Goal: Task Accomplishment & Management: Use online tool/utility

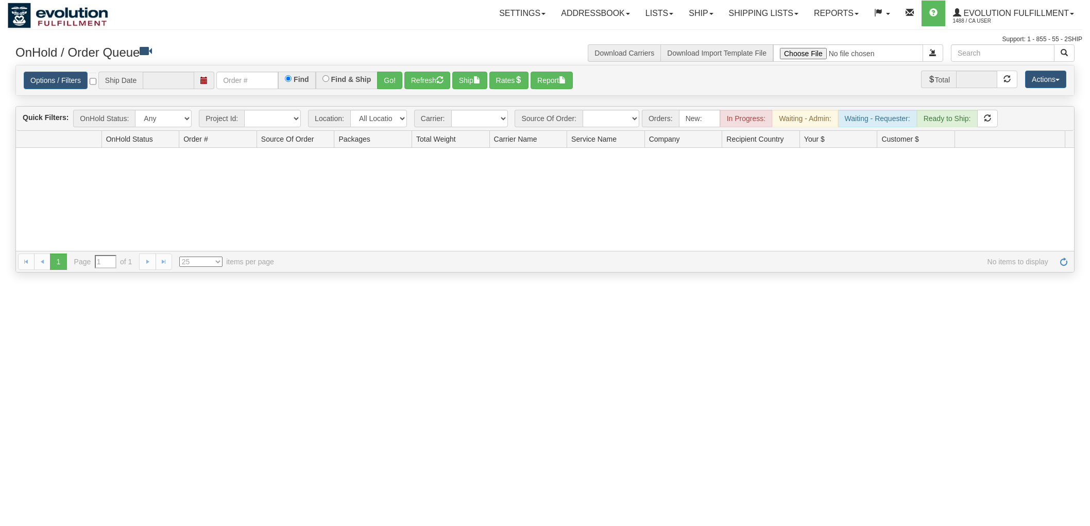
select select "25"
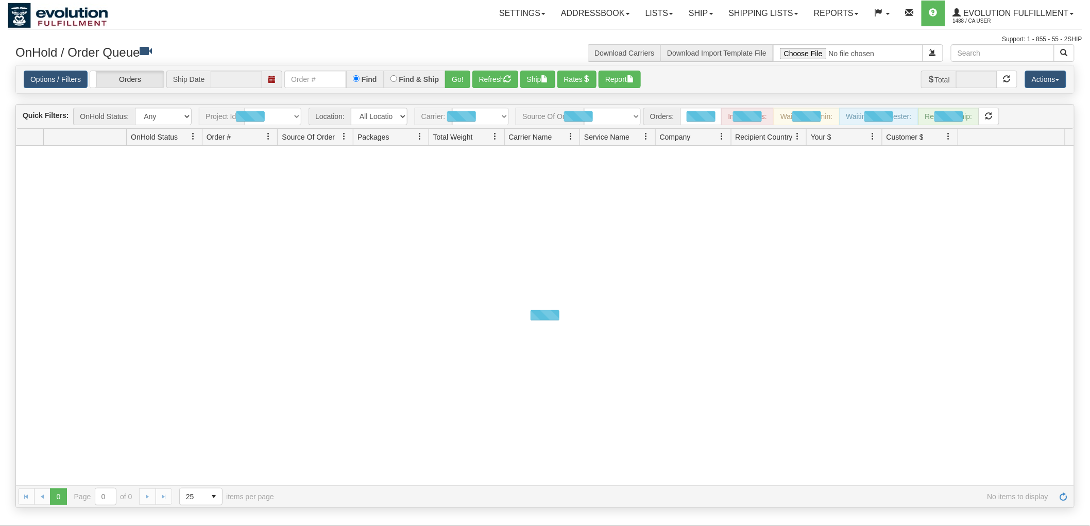
type input "[DATE]"
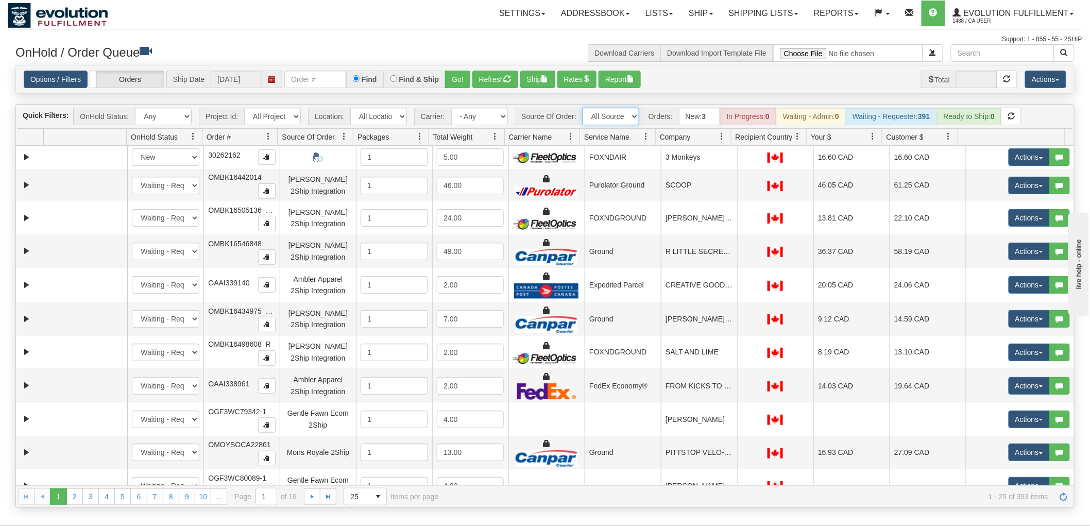
click at [626, 112] on select "All Sources AirBlaster 2Ship Integration Ambler Apparel 2Ship Integration Blast…" at bounding box center [610, 117] width 57 height 18
select select "Gentle Fawn Wholesale 2Ship"
click at [582, 108] on select "All Sources AirBlaster 2Ship Integration Ambler Apparel 2Ship Integration Blast…" at bounding box center [610, 117] width 57 height 18
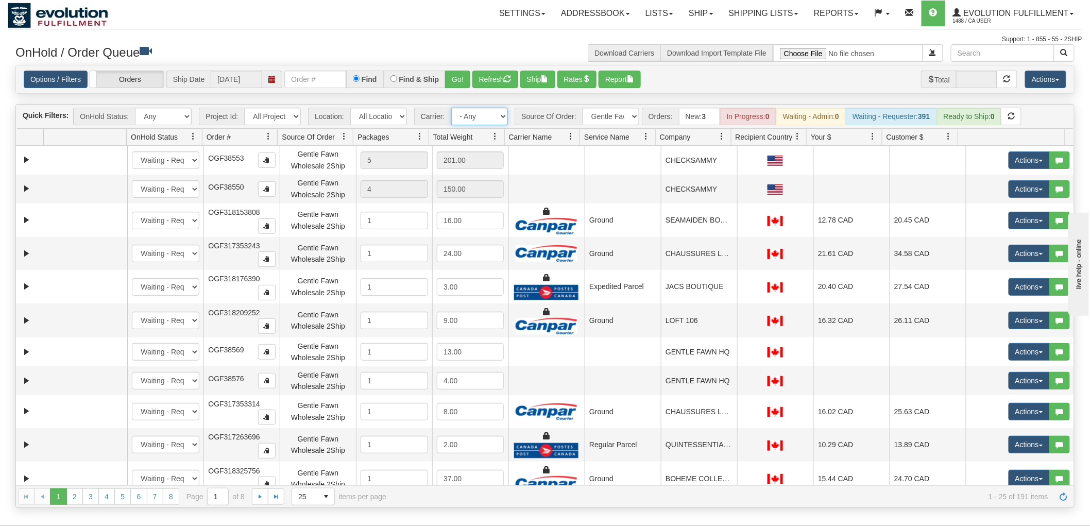
click at [476, 119] on select "- Any - Has NO carrier assigned - Has a carrier assigned FleetOptics Inc. My Ca…" at bounding box center [479, 117] width 57 height 18
select select "-1"
click at [451, 108] on select "- Any - Has NO carrier assigned - Has a carrier assigned FleetOptics Inc. My Ca…" at bounding box center [479, 117] width 57 height 18
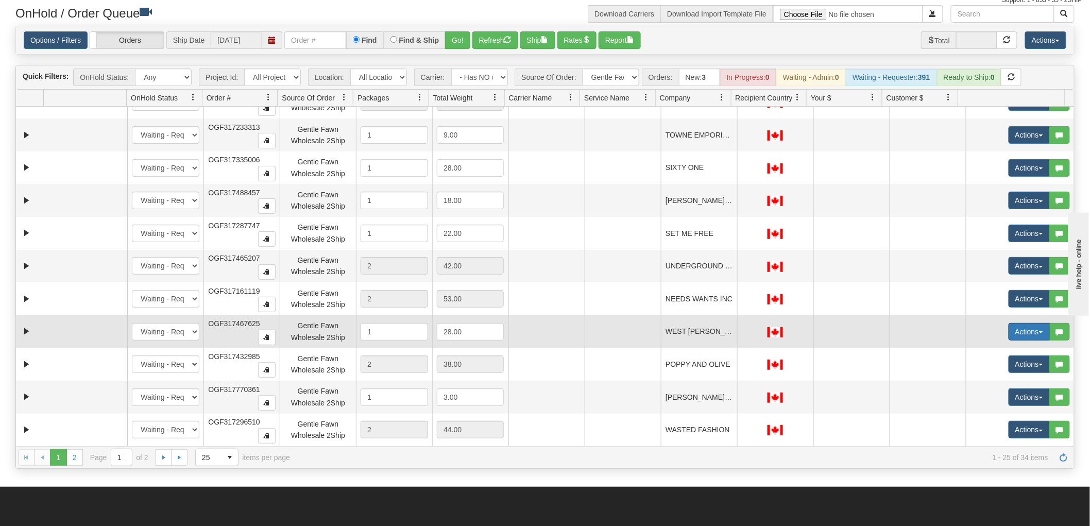
scroll to position [57, 0]
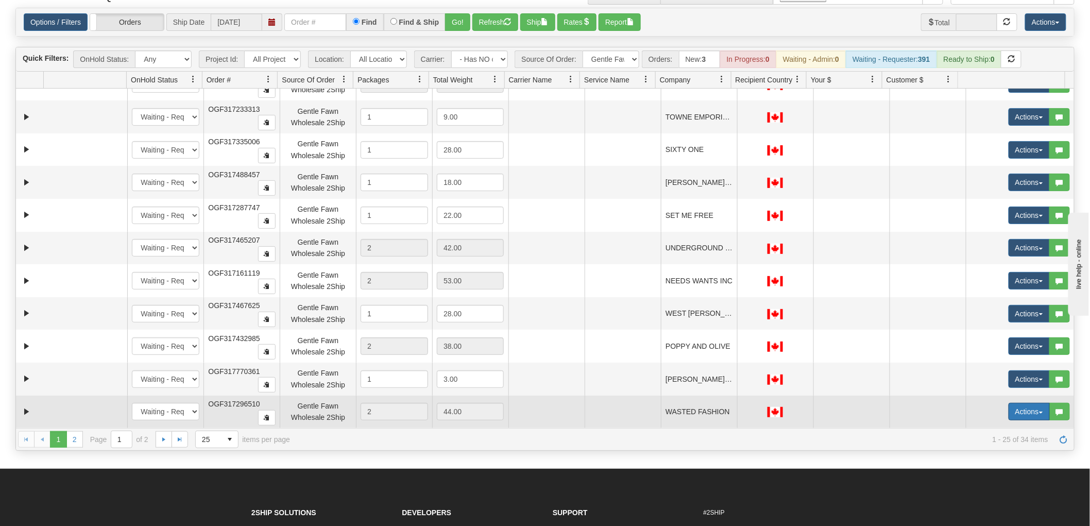
click at [1014, 412] on button "Actions" at bounding box center [1028, 412] width 41 height 18
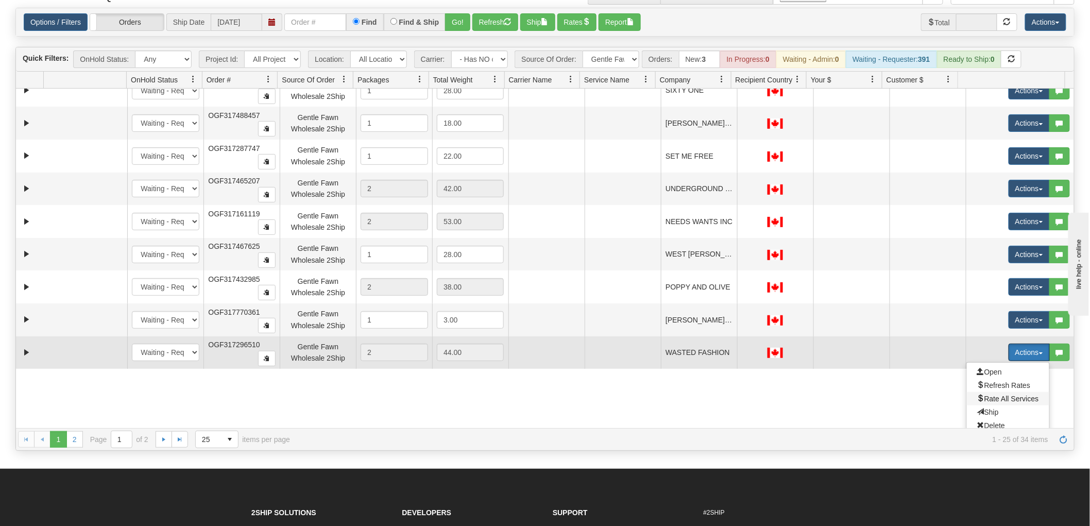
click at [998, 399] on span "Rate All Services" at bounding box center [1008, 399] width 62 height 8
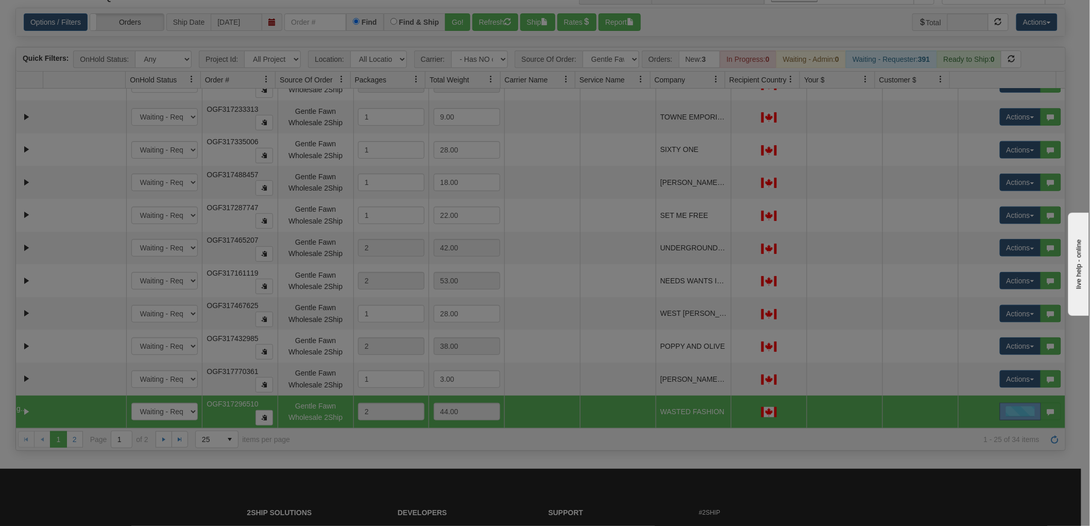
scroll to position [466, 0]
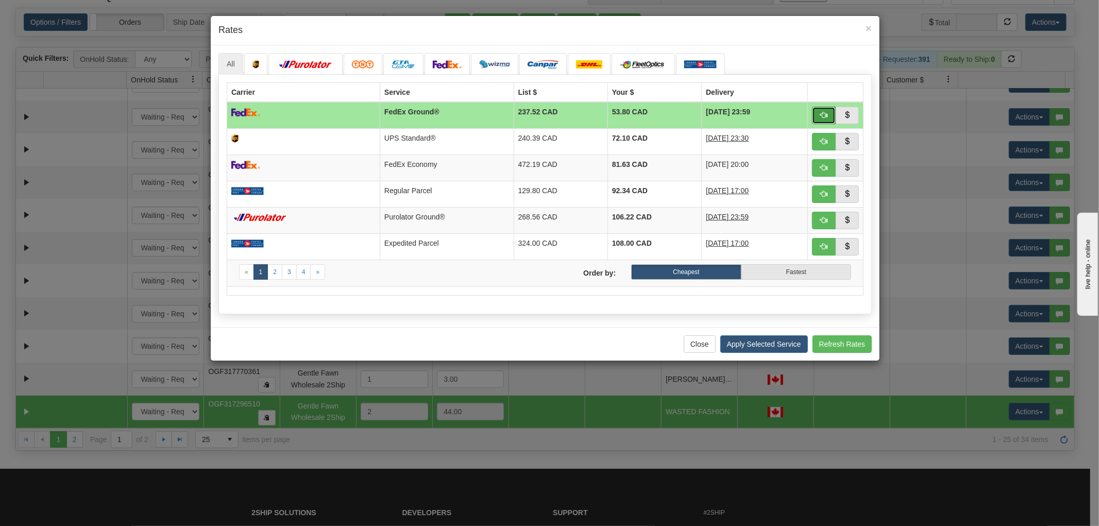
click at [820, 119] on button "button" at bounding box center [824, 116] width 24 height 18
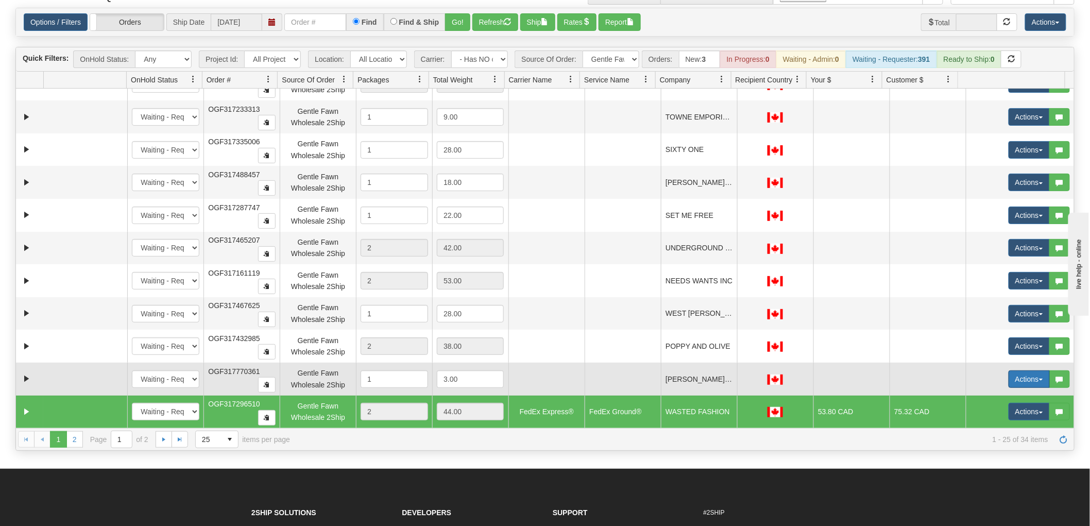
click at [1016, 379] on button "Actions" at bounding box center [1028, 379] width 41 height 18
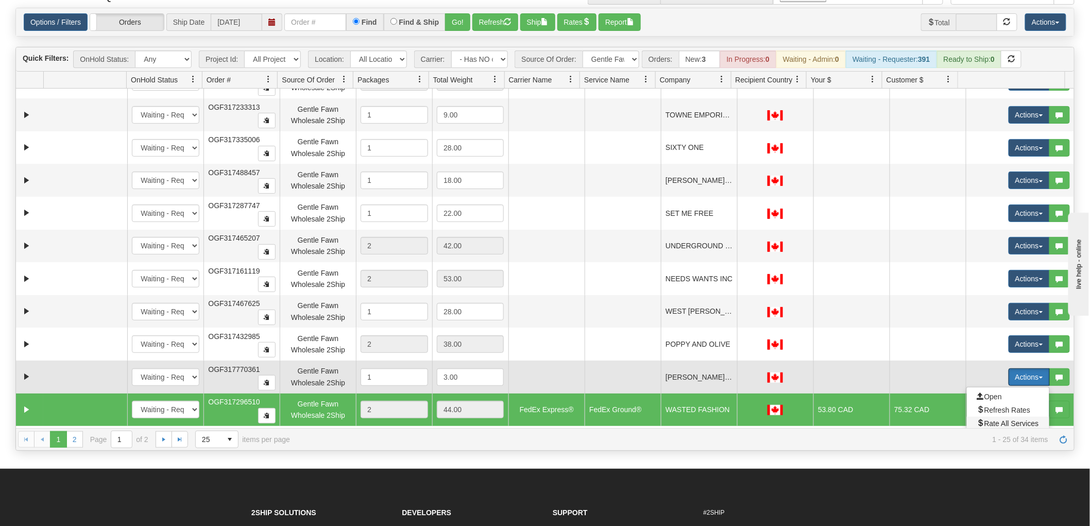
click at [1010, 420] on span "Rate All Services" at bounding box center [1008, 423] width 62 height 8
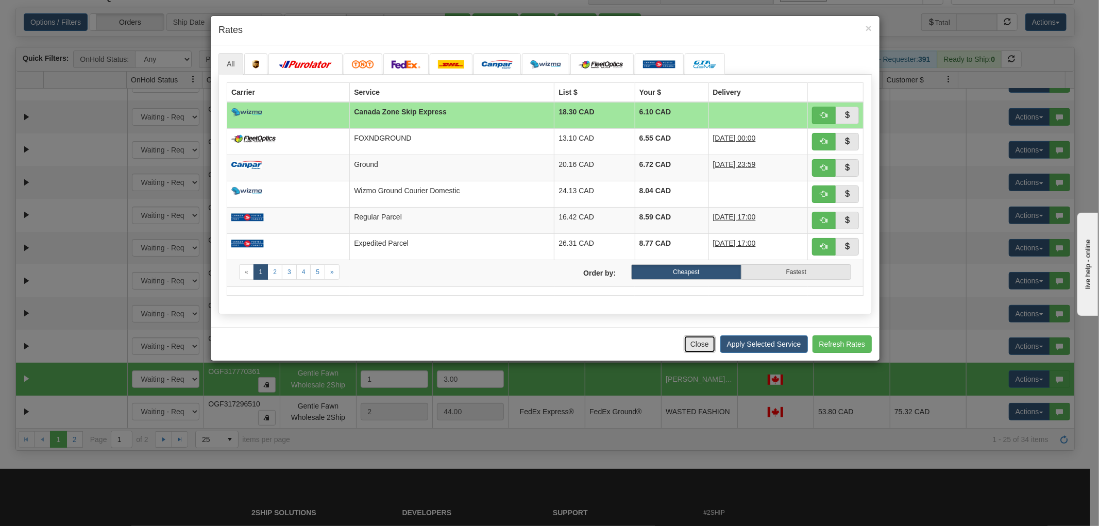
click at [700, 351] on button "Close" at bounding box center [699, 344] width 32 height 18
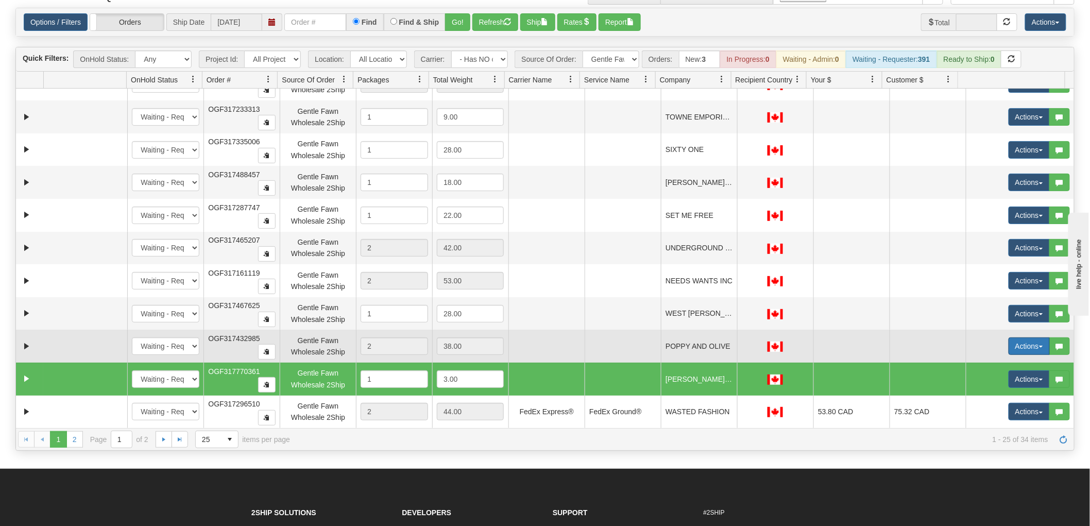
click at [1008, 339] on button "Actions" at bounding box center [1028, 346] width 41 height 18
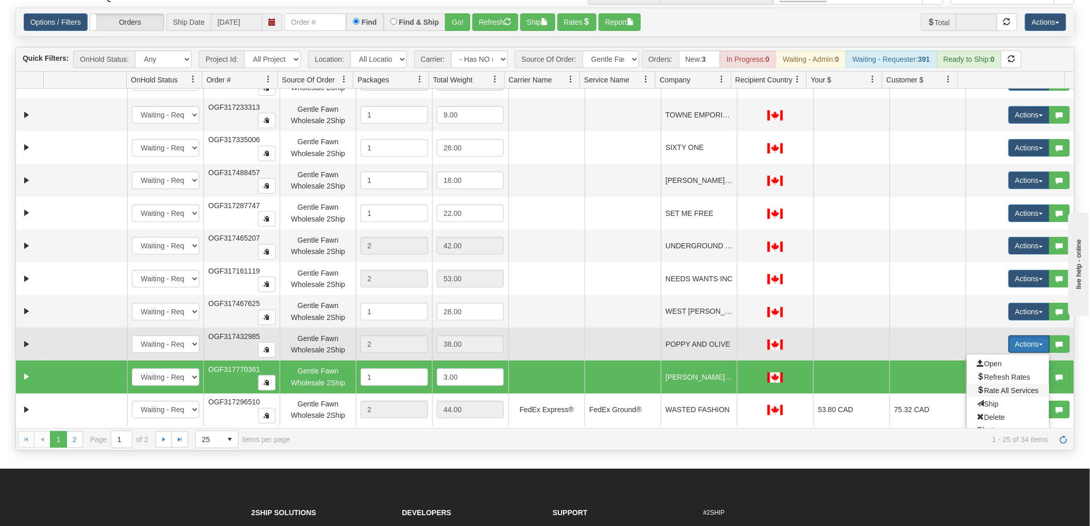
click at [1009, 388] on span "Rate All Services" at bounding box center [1008, 390] width 62 height 8
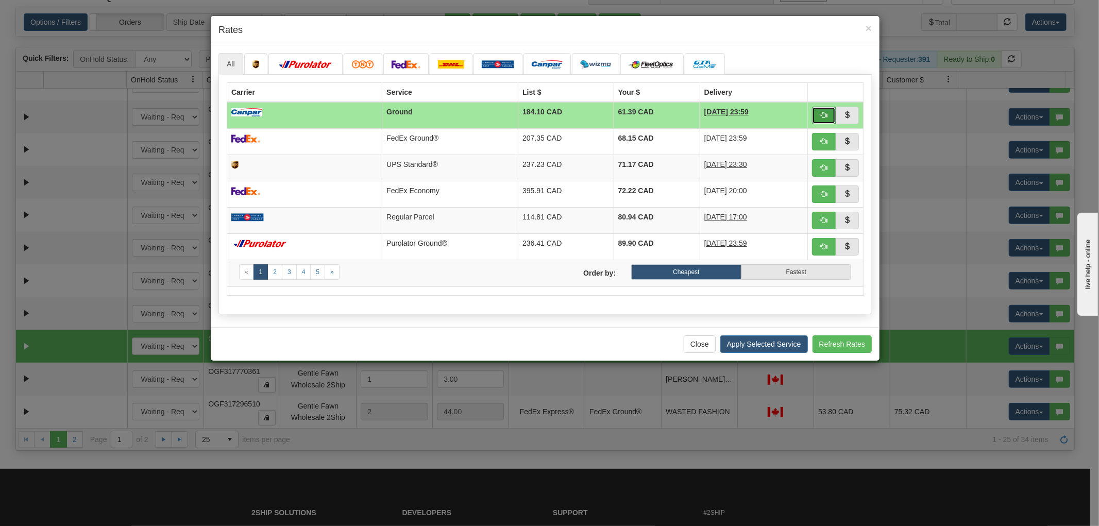
click at [826, 112] on span "button" at bounding box center [823, 114] width 7 height 7
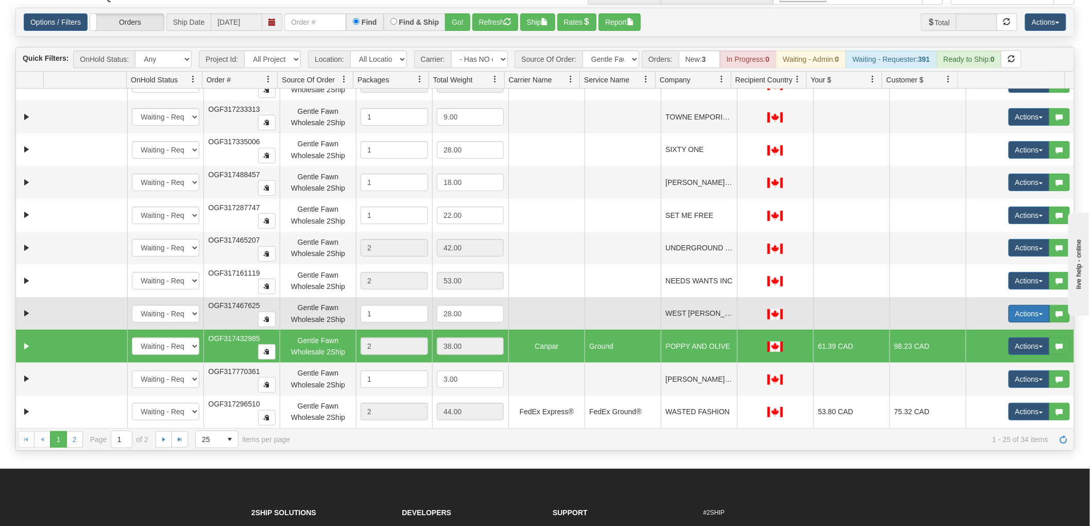
click at [1021, 318] on button "Actions" at bounding box center [1028, 314] width 41 height 18
click at [994, 361] on span "Rate All Services" at bounding box center [1008, 360] width 62 height 8
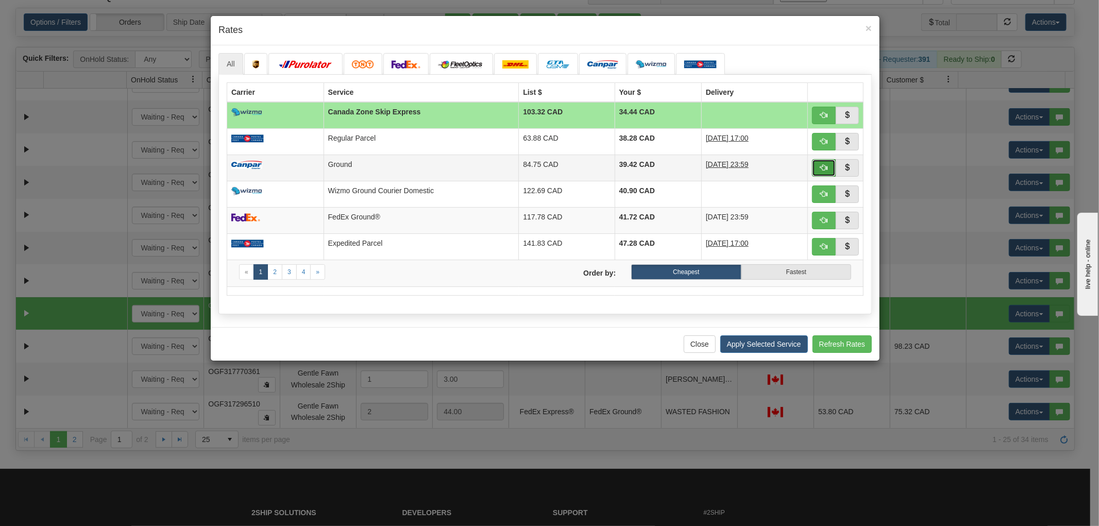
click at [820, 167] on span "button" at bounding box center [823, 167] width 7 height 7
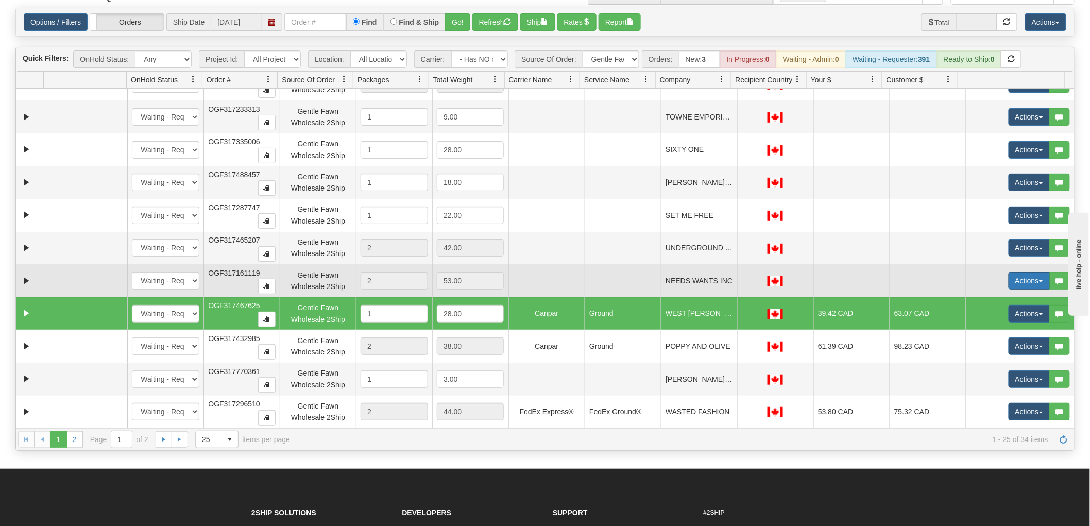
click at [1018, 284] on button "Actions" at bounding box center [1028, 281] width 41 height 18
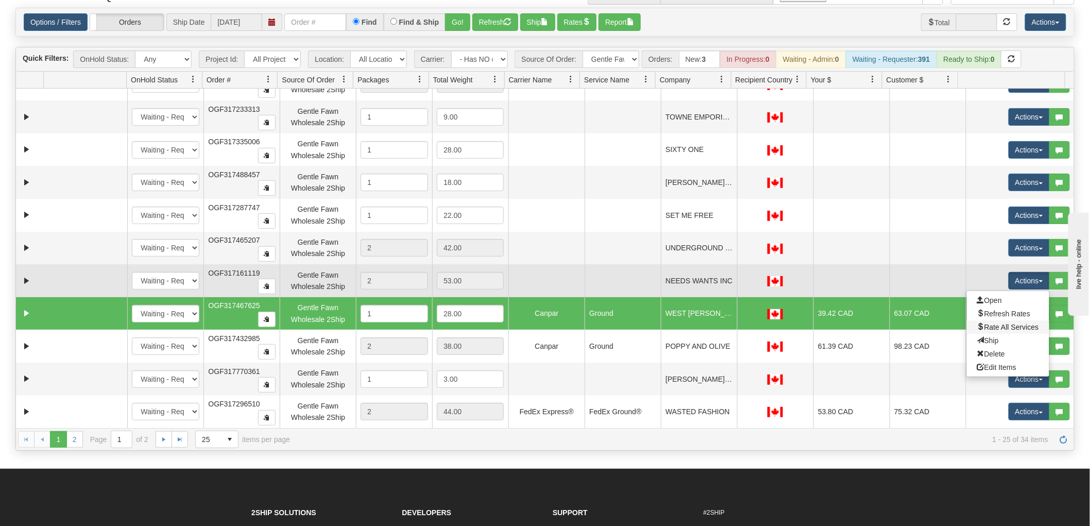
click at [992, 332] on link "Rate All Services" at bounding box center [1008, 326] width 82 height 13
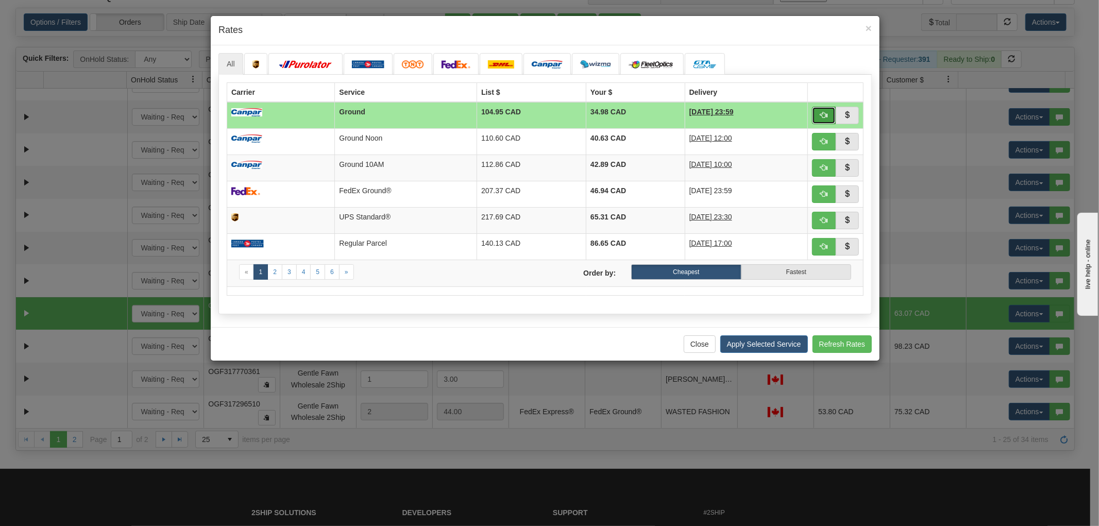
click at [820, 115] on span "button" at bounding box center [823, 114] width 7 height 7
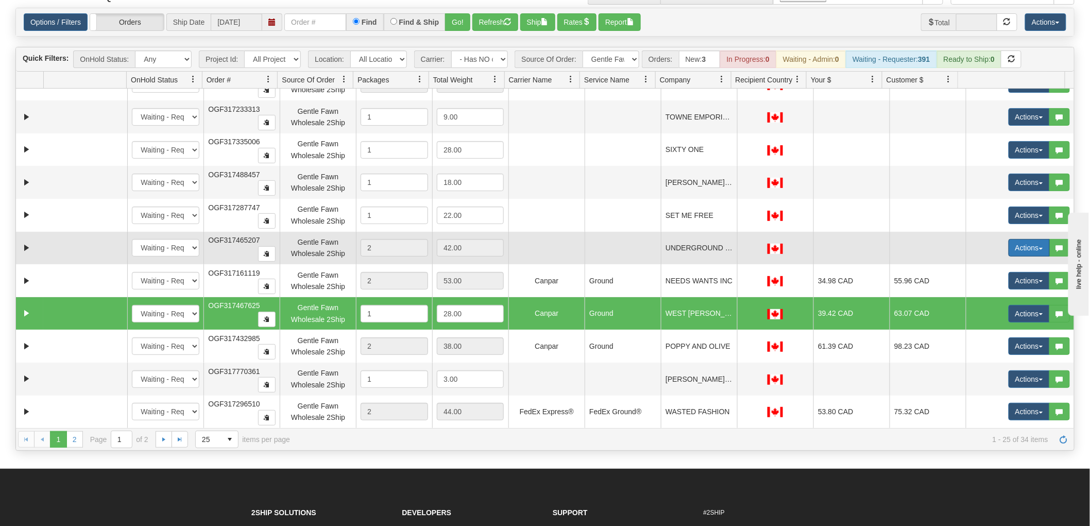
click at [1023, 253] on button "Actions" at bounding box center [1028, 248] width 41 height 18
click at [1006, 290] on span "Rate All Services" at bounding box center [1008, 294] width 62 height 8
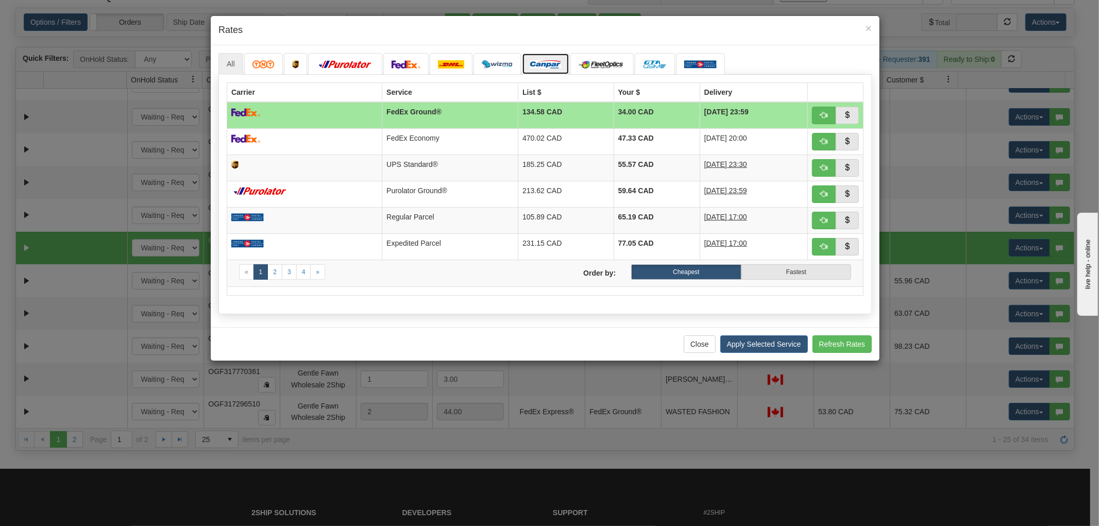
click at [542, 68] on link at bounding box center [545, 64] width 47 height 22
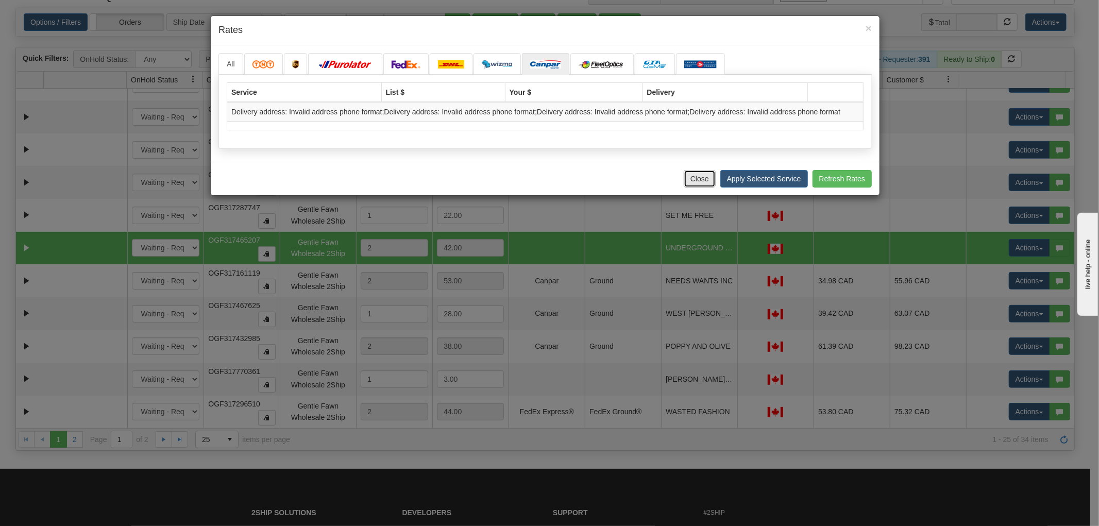
click at [703, 177] on button "Close" at bounding box center [699, 179] width 32 height 18
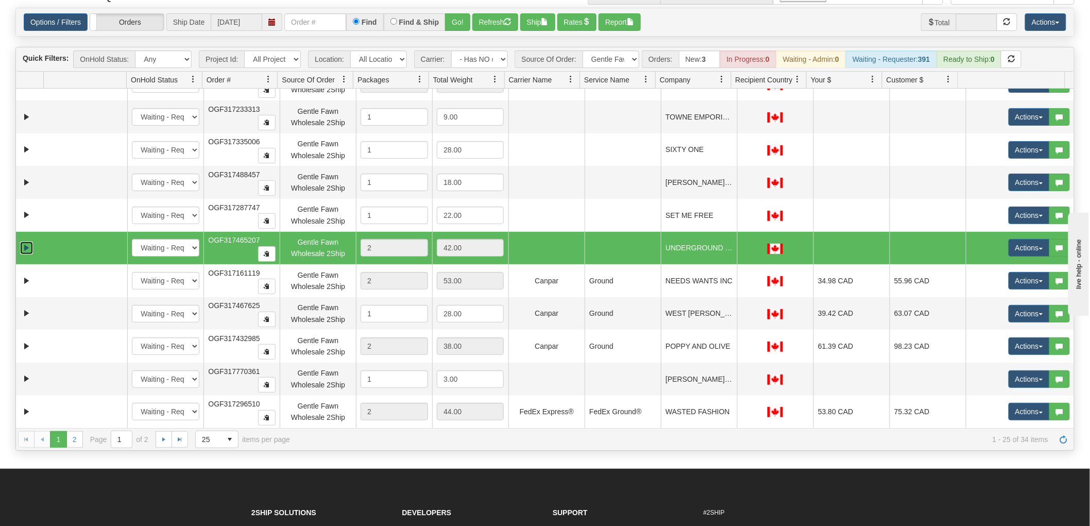
click at [29, 245] on link "Expand" at bounding box center [26, 248] width 13 height 13
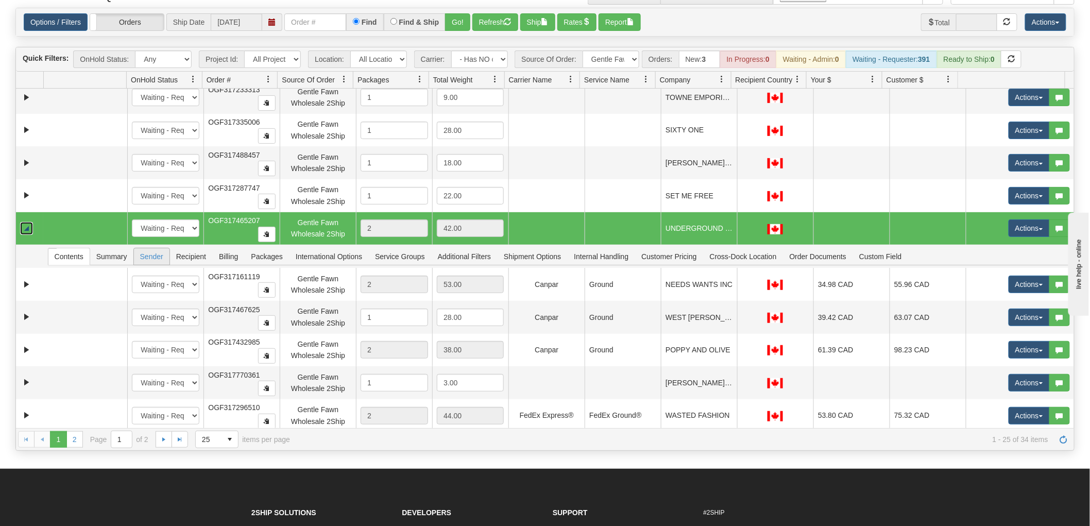
scroll to position [488, 0]
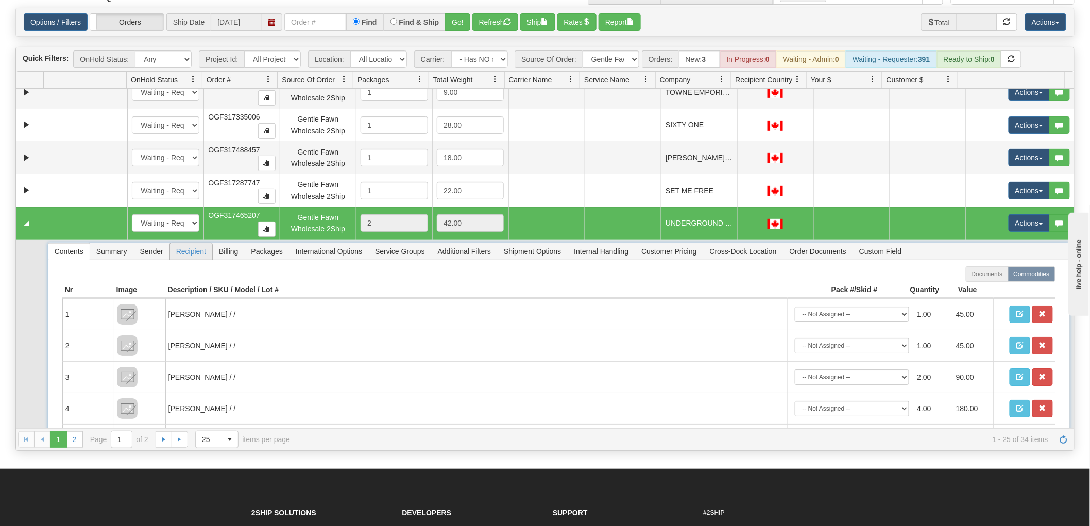
click at [200, 250] on span "Recipient" at bounding box center [191, 251] width 42 height 16
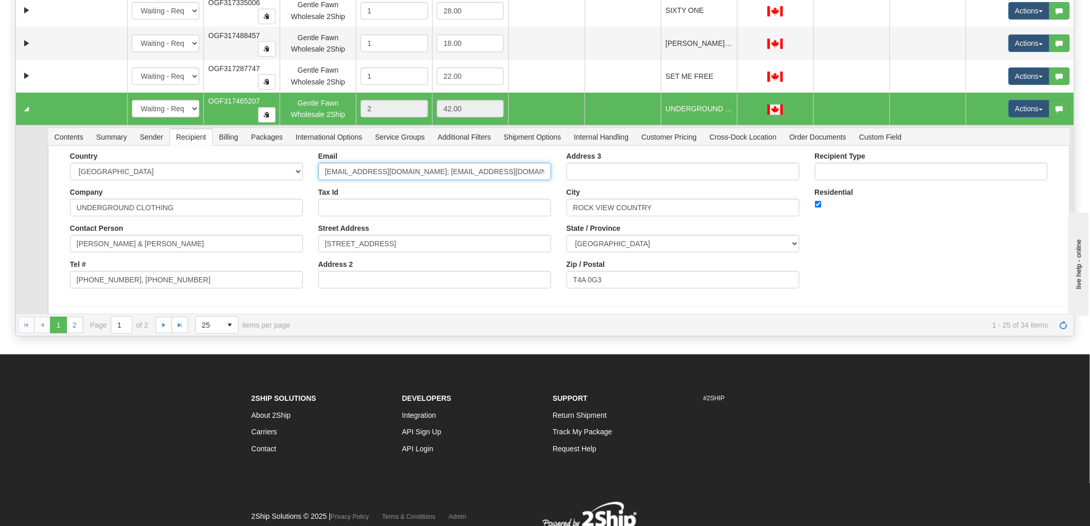
scroll to position [0, 206]
drag, startPoint x: 476, startPoint y: 178, endPoint x: 774, endPoint y: 196, distance: 297.7
click at [774, 196] on div "Country [GEOGRAPHIC_DATA] [GEOGRAPHIC_DATA] [GEOGRAPHIC_DATA] [GEOGRAPHIC_DATA]…" at bounding box center [559, 224] width 1008 height 144
type input "[EMAIL_ADDRESS][DOMAIN_NAME]"
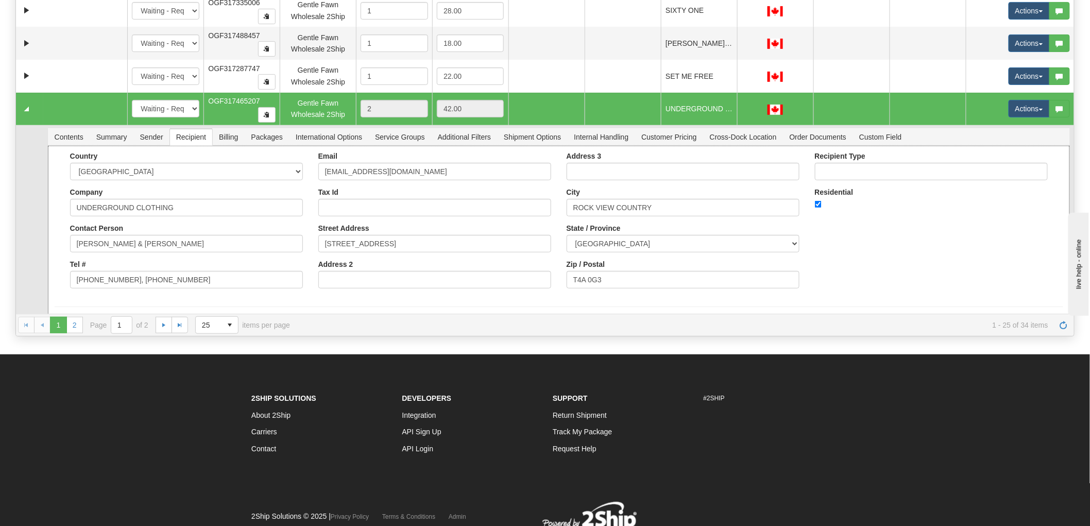
click at [910, 254] on div "Country [GEOGRAPHIC_DATA] [GEOGRAPHIC_DATA] [GEOGRAPHIC_DATA] [GEOGRAPHIC_DATA]…" at bounding box center [559, 224] width 1008 height 144
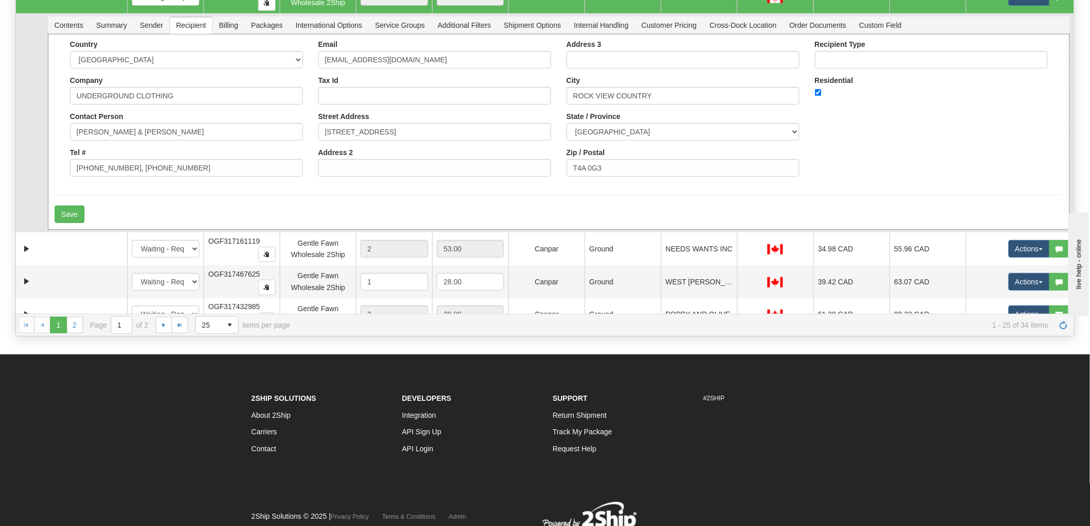
scroll to position [603, 0]
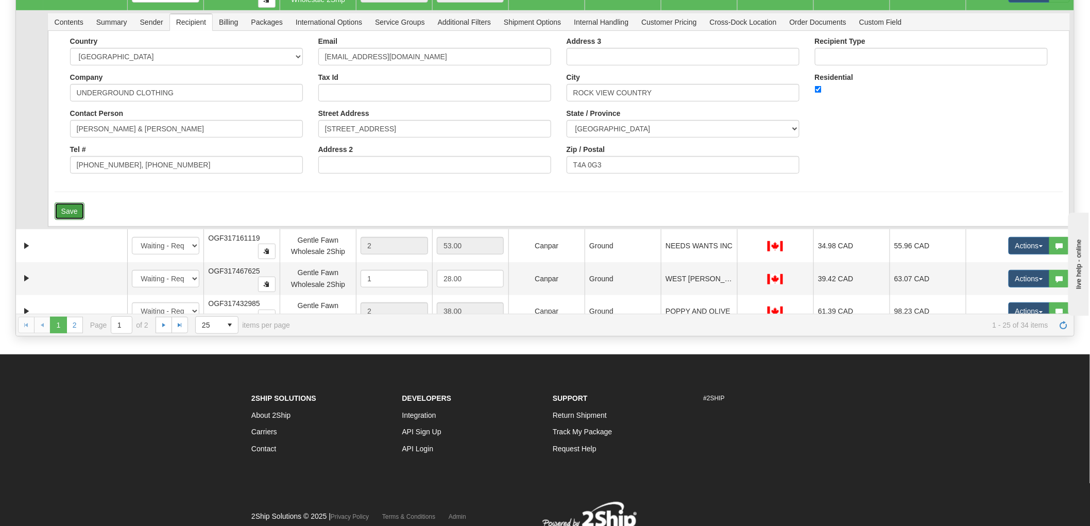
click at [73, 208] on button "Save" at bounding box center [70, 211] width 30 height 18
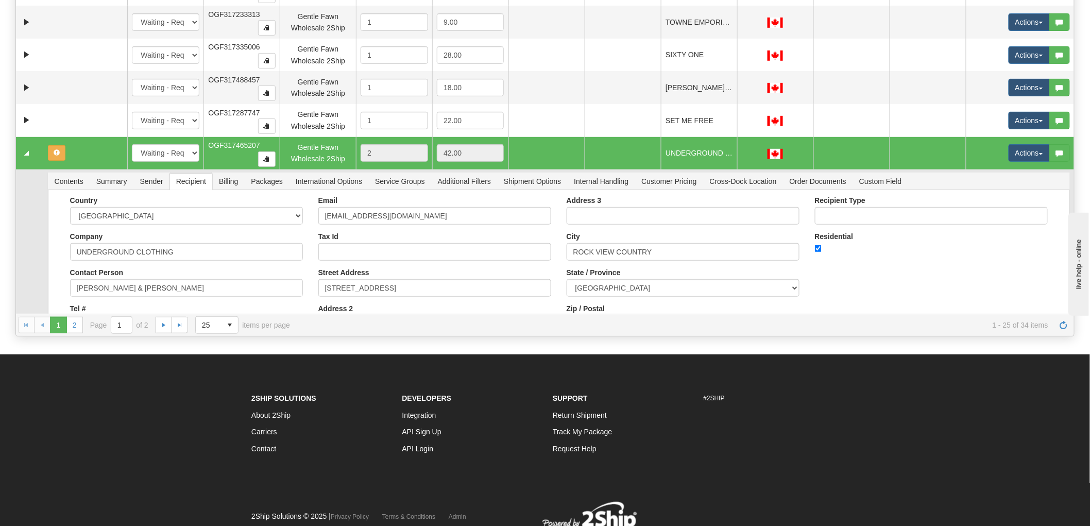
scroll to position [431, 0]
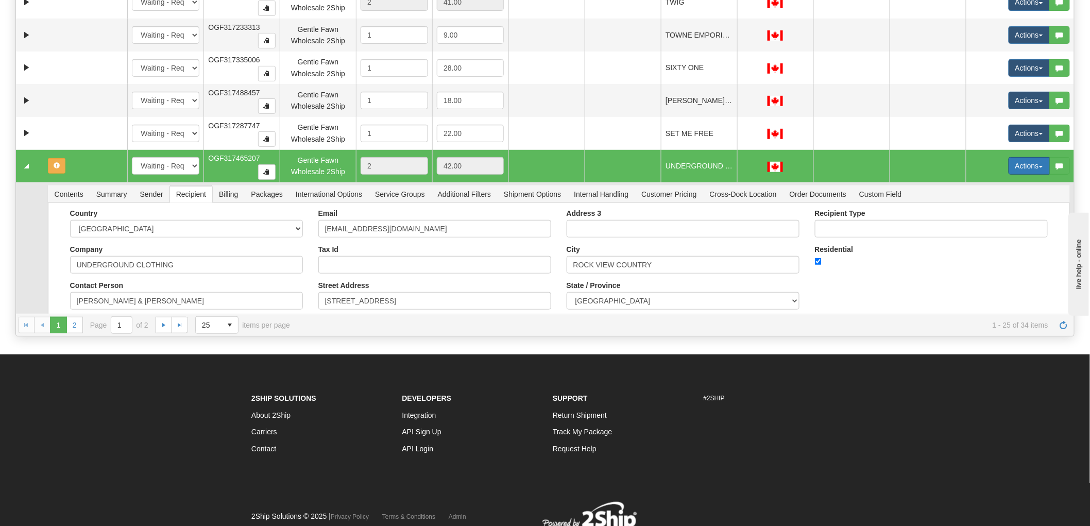
click at [1024, 165] on button "Actions" at bounding box center [1028, 166] width 41 height 18
click at [998, 210] on span "Rate All Services" at bounding box center [1008, 212] width 62 height 8
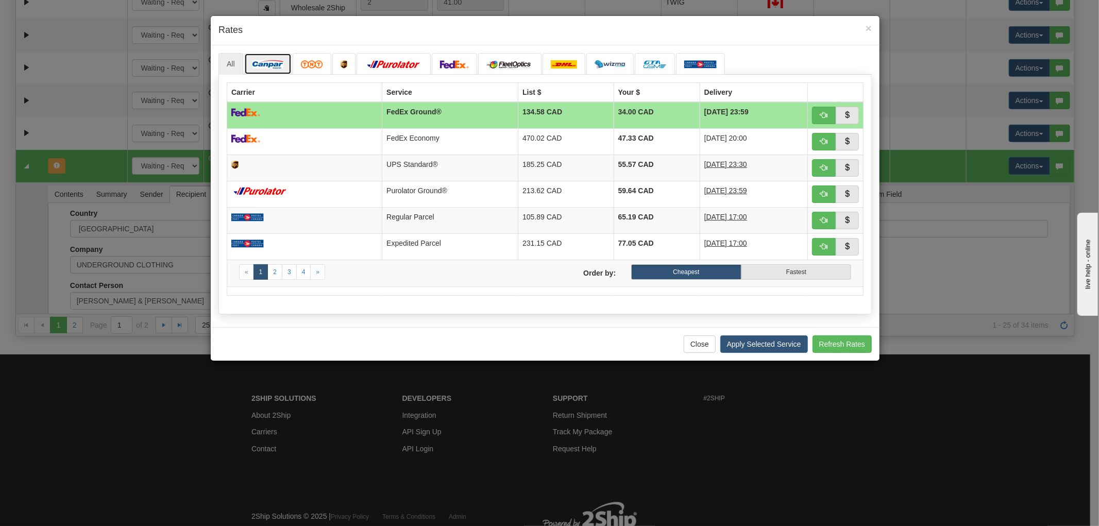
click at [274, 65] on img at bounding box center [267, 64] width 31 height 8
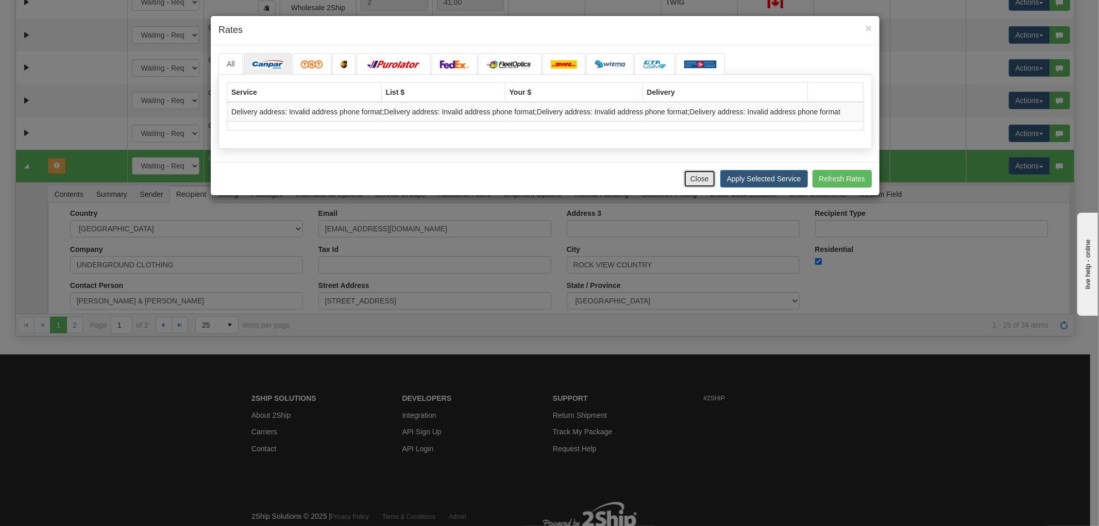
click at [701, 178] on button "Close" at bounding box center [699, 179] width 32 height 18
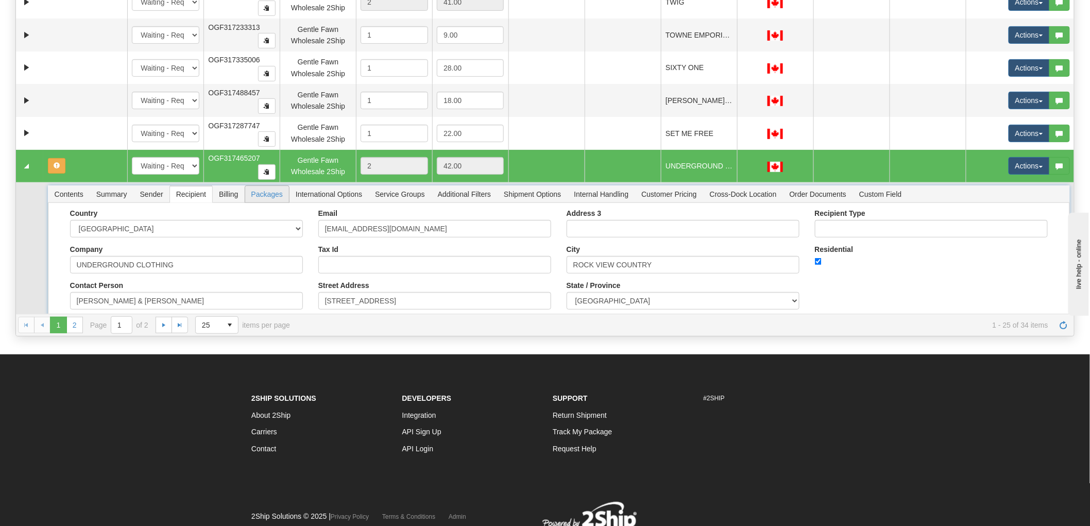
click at [258, 196] on span "Packages" at bounding box center [267, 194] width 44 height 16
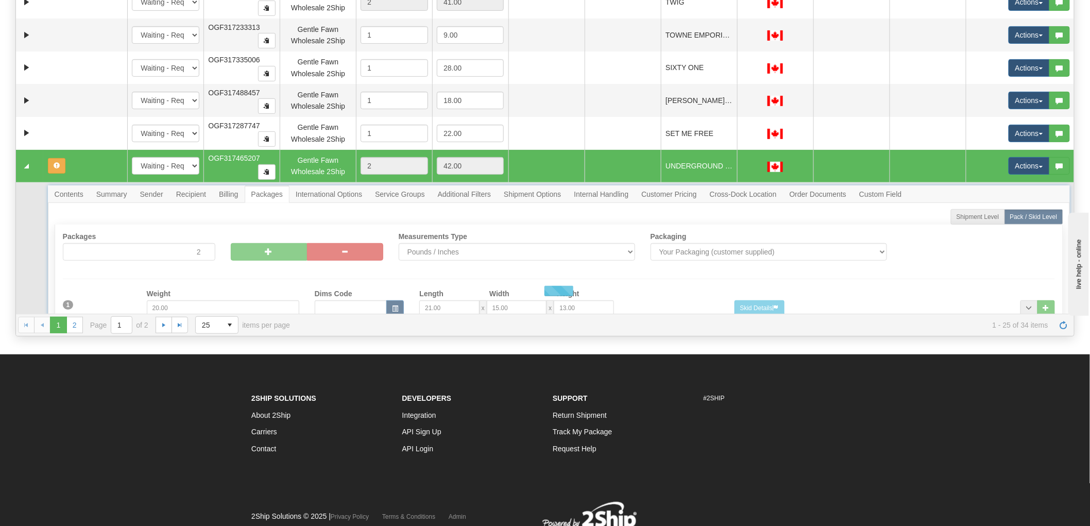
click at [198, 197] on span "Recipient" at bounding box center [191, 194] width 42 height 16
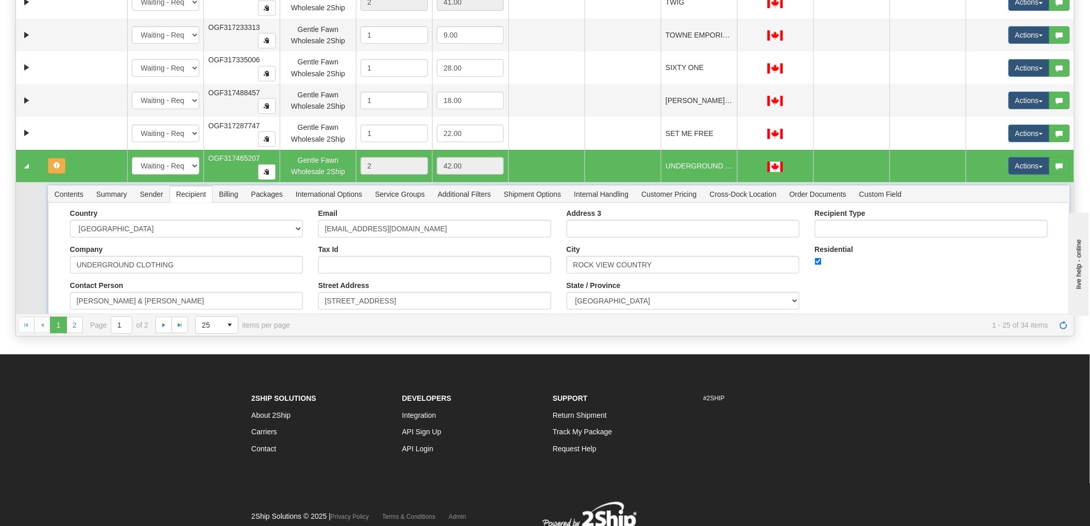
scroll to position [502, 0]
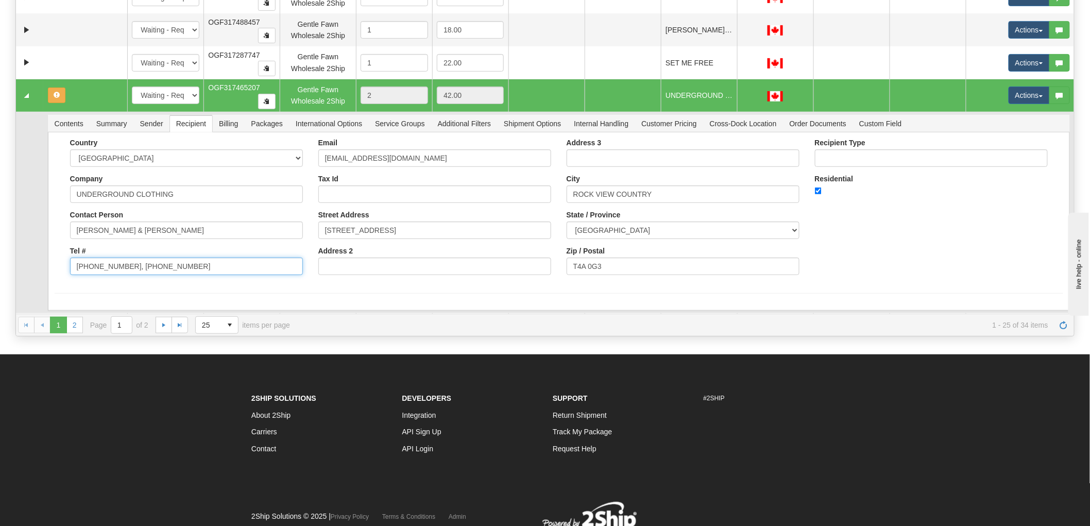
drag, startPoint x: 127, startPoint y: 264, endPoint x: 367, endPoint y: 272, distance: 240.1
click at [366, 271] on div "Country [GEOGRAPHIC_DATA] [GEOGRAPHIC_DATA] [GEOGRAPHIC_DATA] [GEOGRAPHIC_DATA]…" at bounding box center [559, 211] width 1008 height 144
type input "[PHONE_NUMBER]"
click at [892, 235] on div "Country [GEOGRAPHIC_DATA] [GEOGRAPHIC_DATA] [GEOGRAPHIC_DATA] [GEOGRAPHIC_DATA]…" at bounding box center [559, 211] width 1008 height 144
click at [61, 309] on button "Save" at bounding box center [70, 313] width 30 height 18
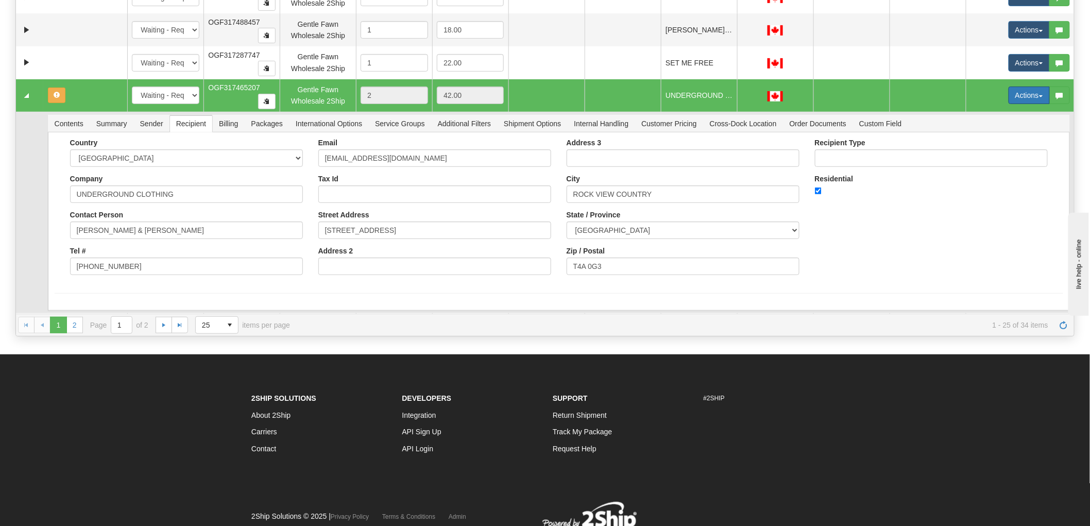
click at [1008, 101] on button "Actions" at bounding box center [1028, 96] width 41 height 18
click at [1002, 145] on span "Rate All Services" at bounding box center [1008, 142] width 62 height 8
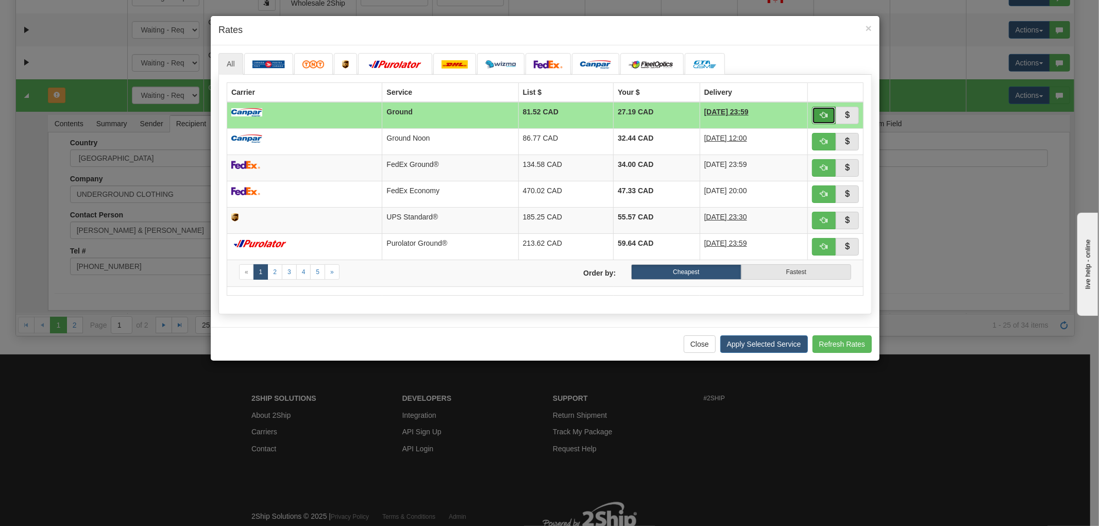
click at [825, 116] on span "button" at bounding box center [823, 114] width 7 height 7
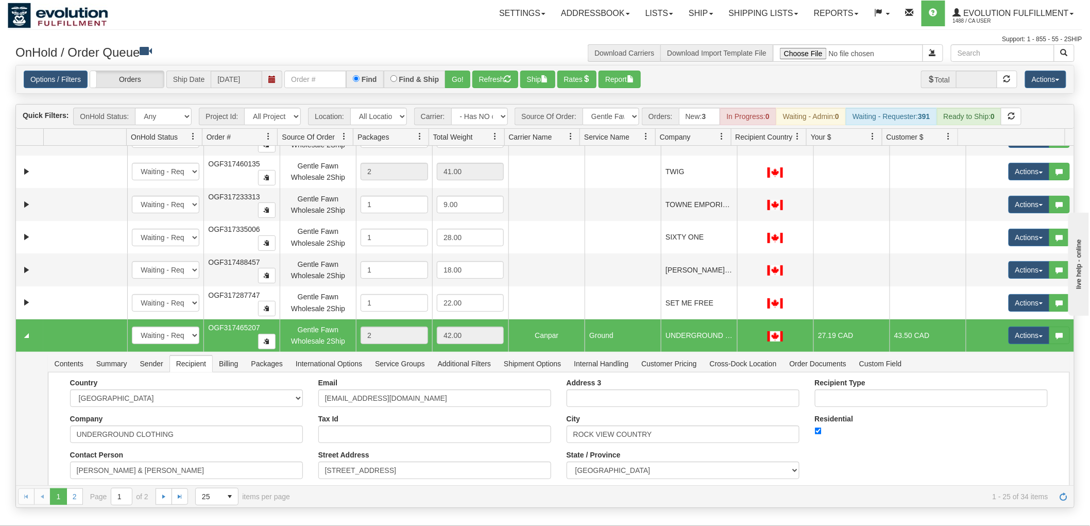
scroll to position [330, 0]
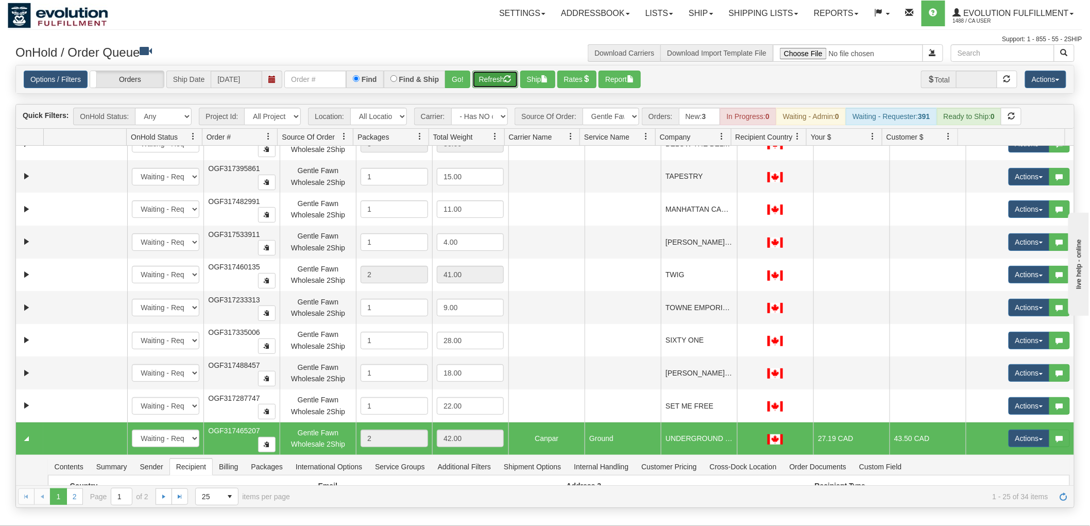
click at [503, 79] on button "Refresh" at bounding box center [495, 80] width 46 height 18
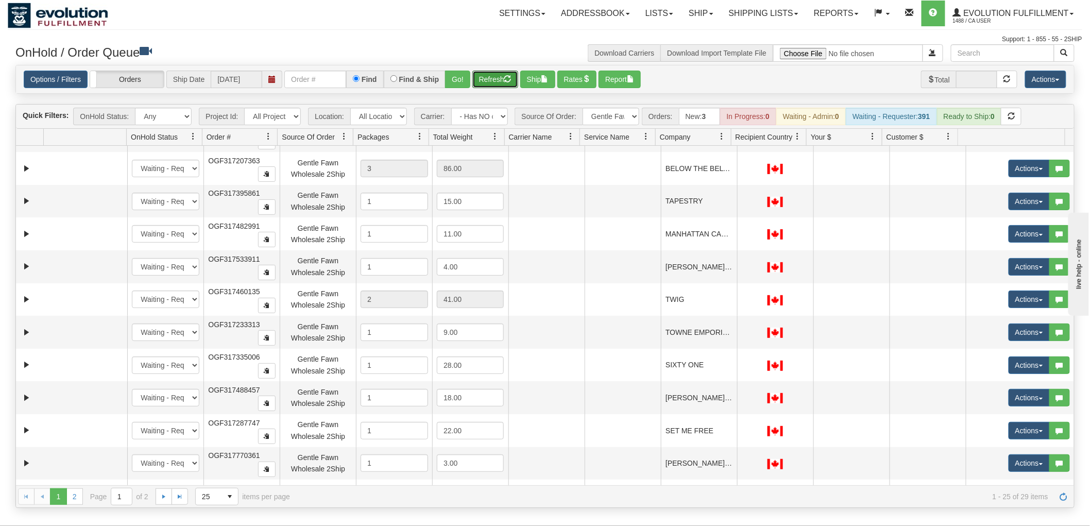
scroll to position [294, 0]
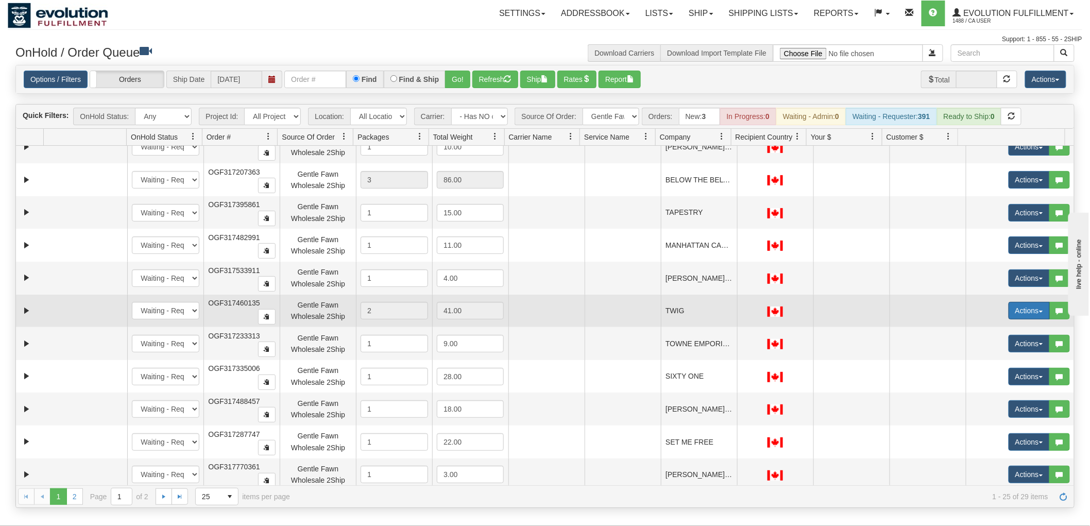
click at [1008, 312] on button "Actions" at bounding box center [1028, 311] width 41 height 18
click at [1000, 363] on link "Rate All Services" at bounding box center [1008, 356] width 82 height 13
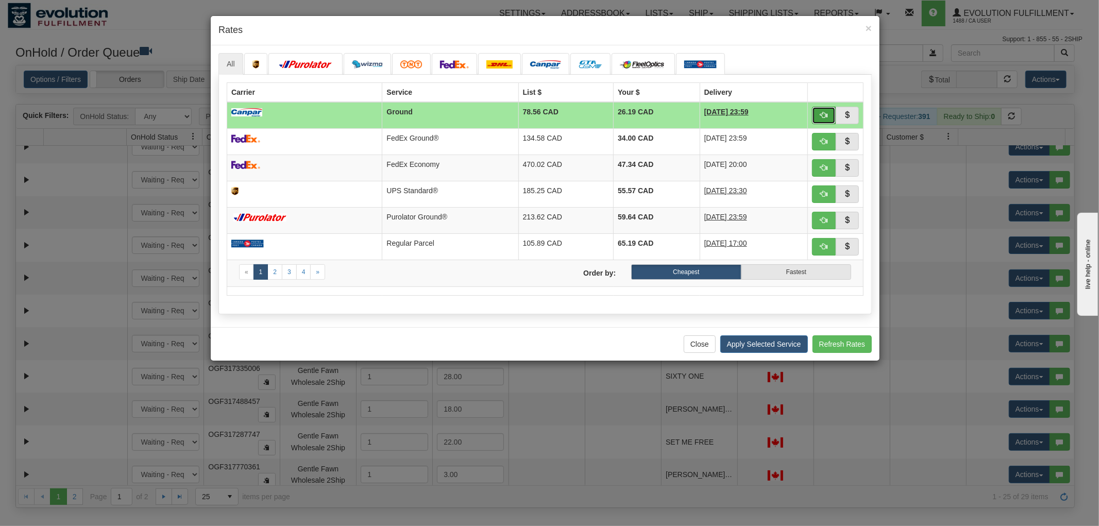
click at [820, 116] on span "button" at bounding box center [823, 114] width 7 height 7
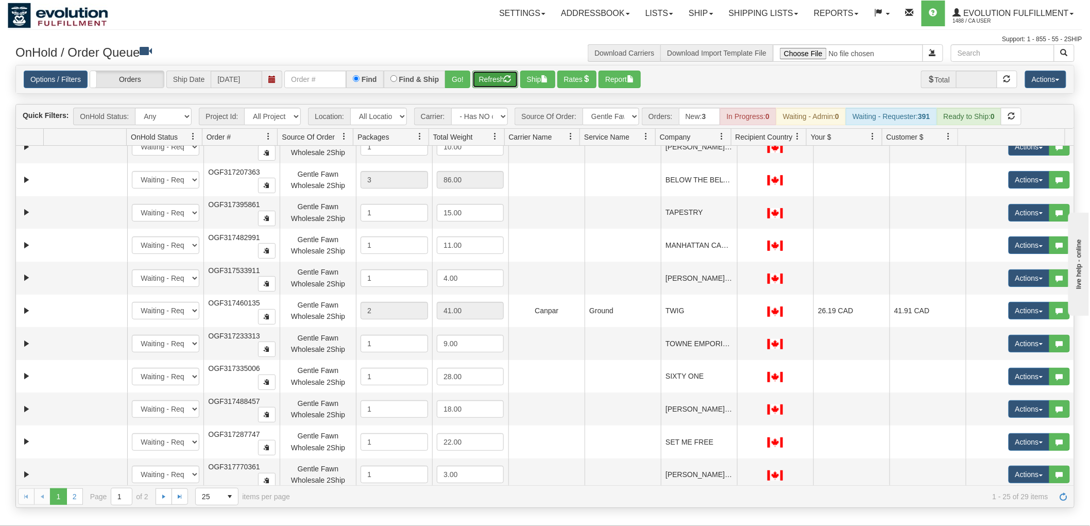
click at [502, 77] on button "Refresh" at bounding box center [495, 80] width 46 height 18
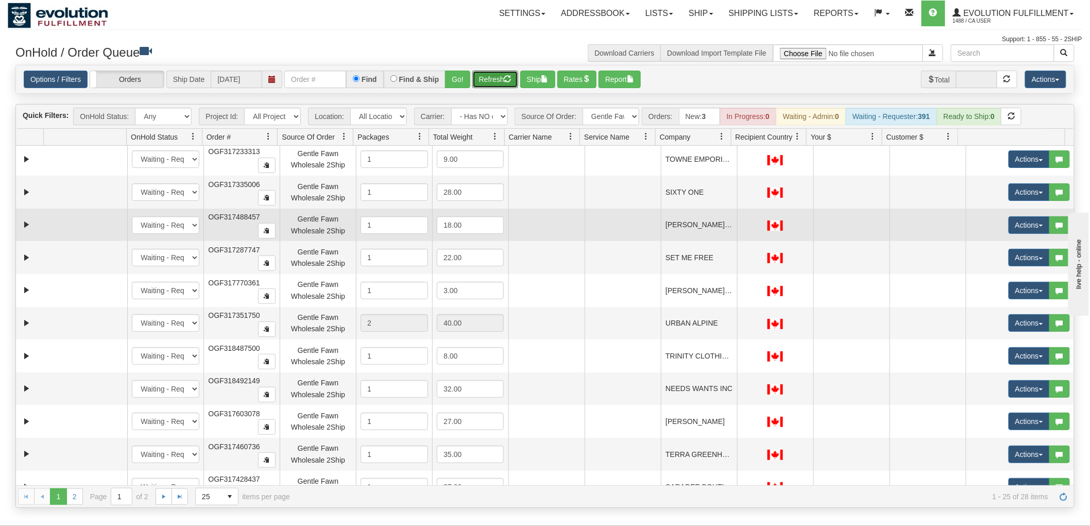
scroll to position [466, 0]
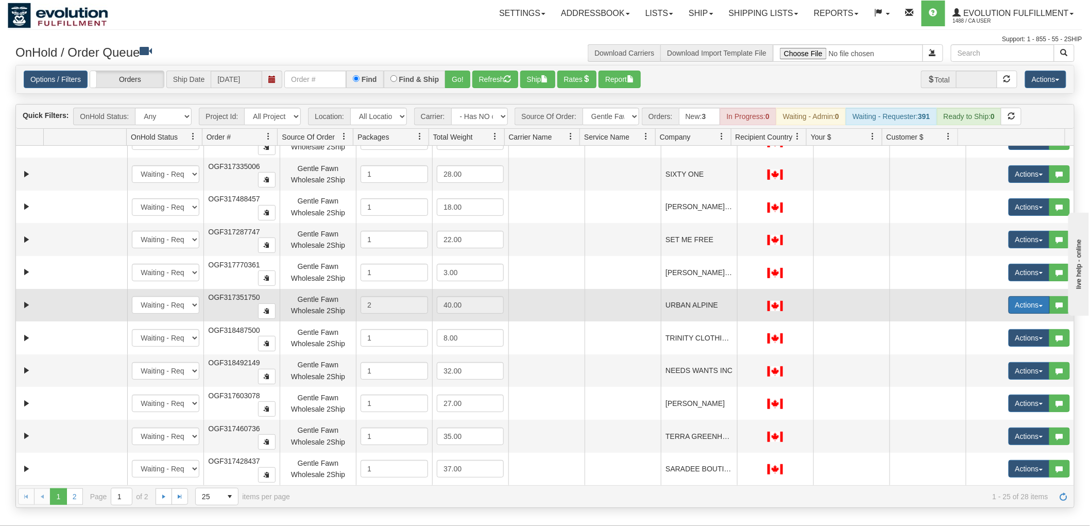
click at [1008, 308] on button "Actions" at bounding box center [1028, 305] width 41 height 18
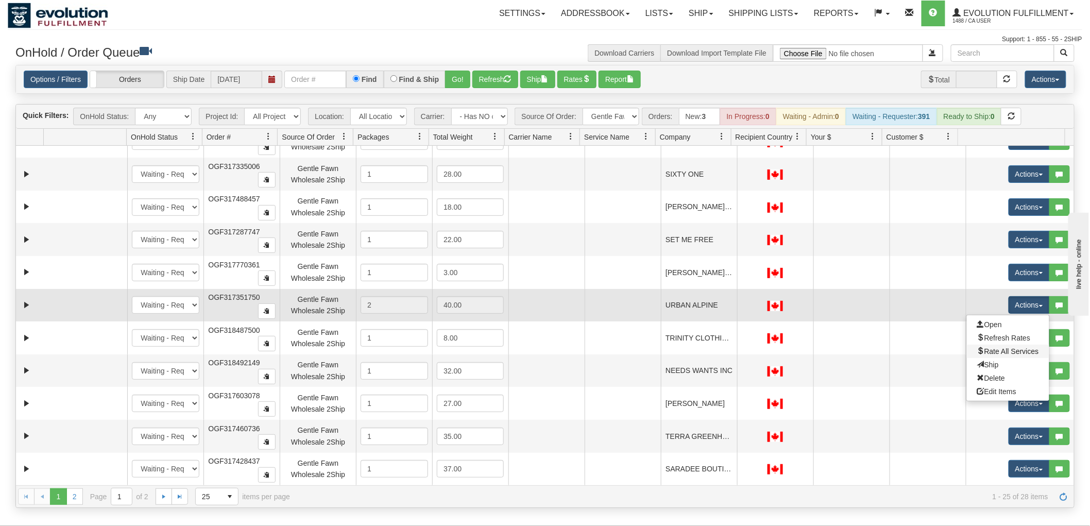
click at [1005, 346] on link "Rate All Services" at bounding box center [1008, 351] width 82 height 13
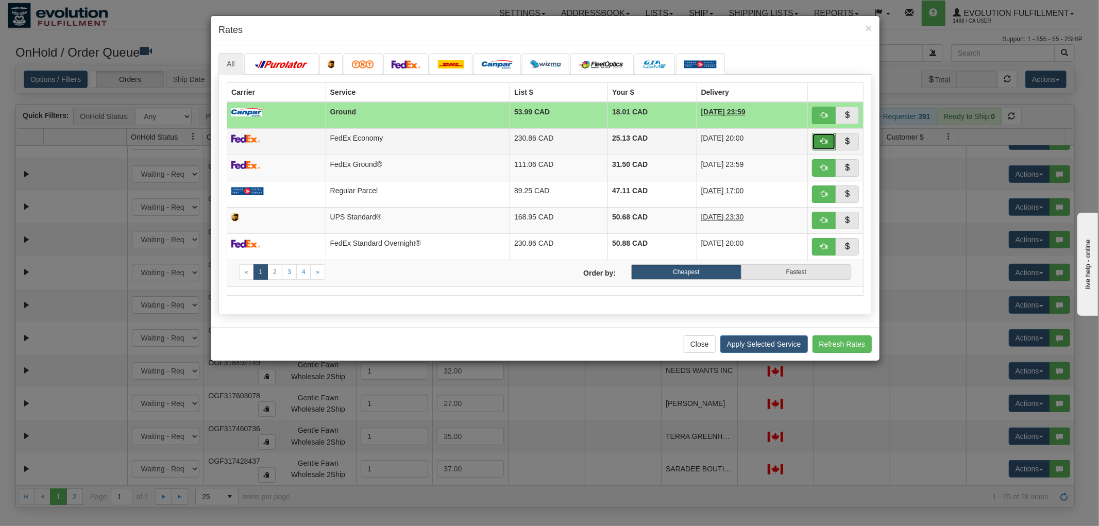
click at [827, 138] on span "button" at bounding box center [823, 141] width 7 height 7
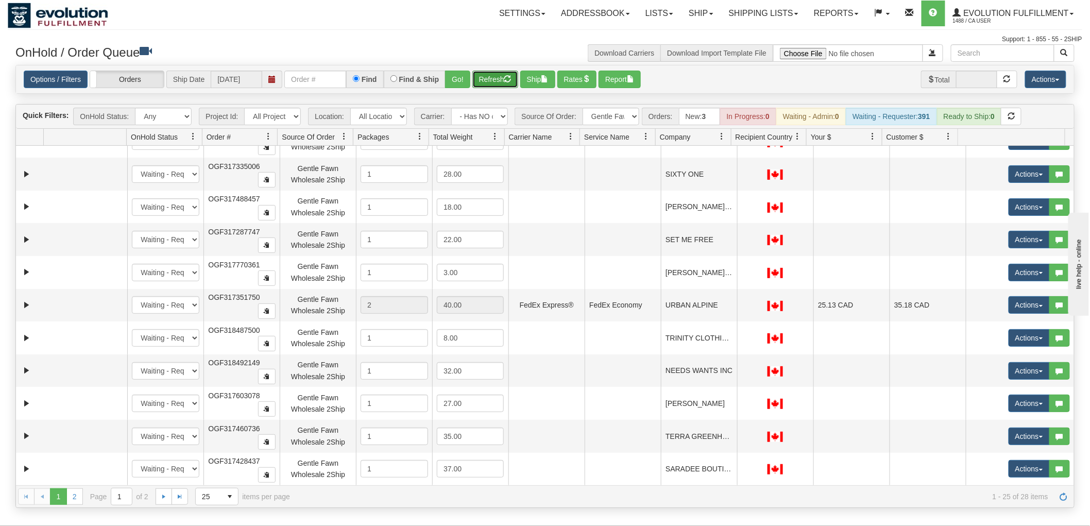
click at [483, 82] on button "Refresh" at bounding box center [495, 80] width 46 height 18
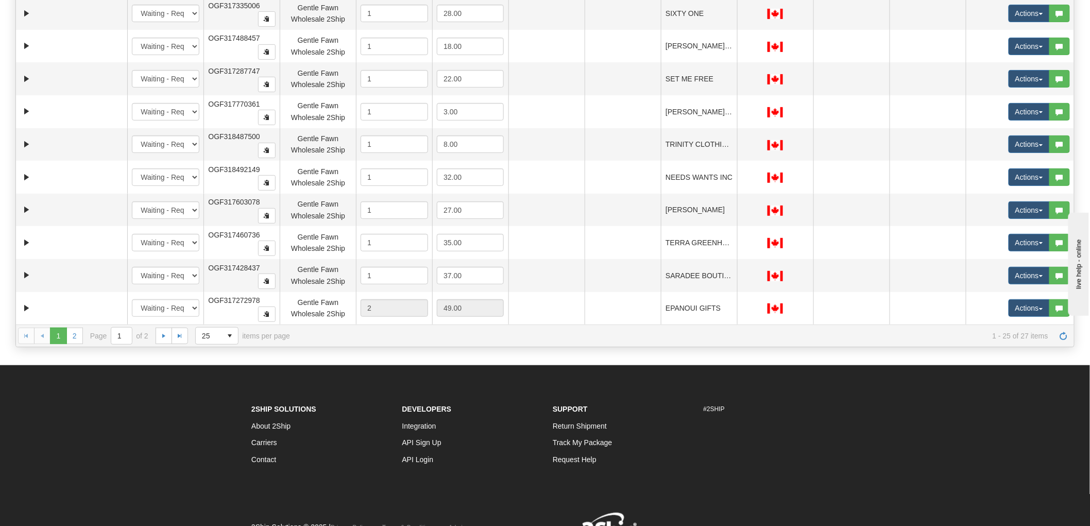
scroll to position [213, 0]
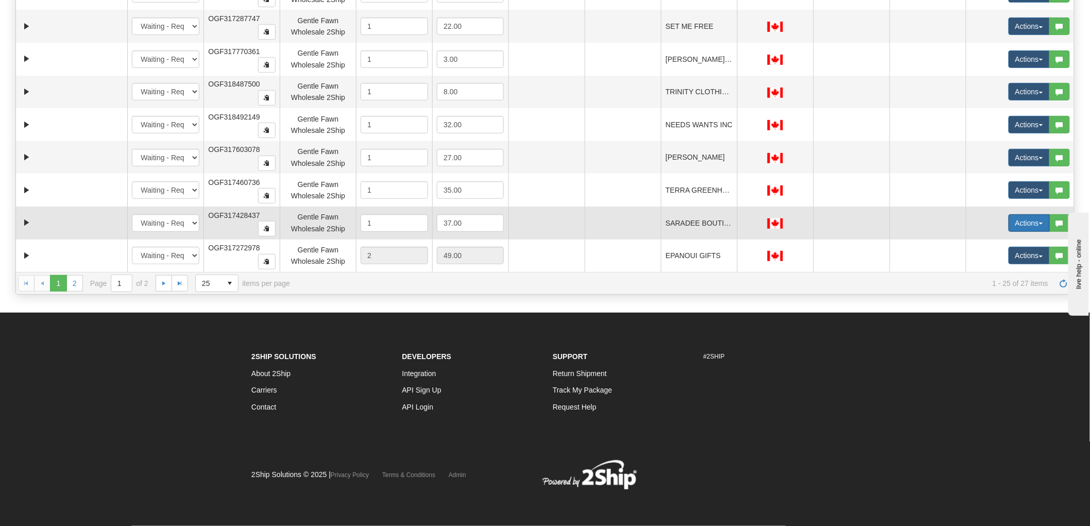
click at [1015, 224] on button "Actions" at bounding box center [1028, 223] width 41 height 18
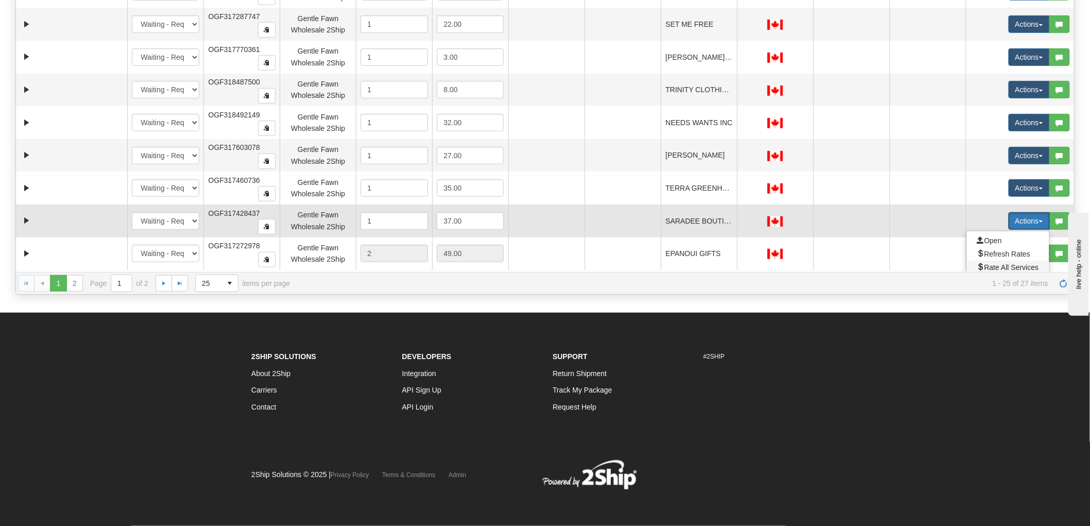
click at [1001, 267] on span "Rate All Services" at bounding box center [1008, 267] width 62 height 8
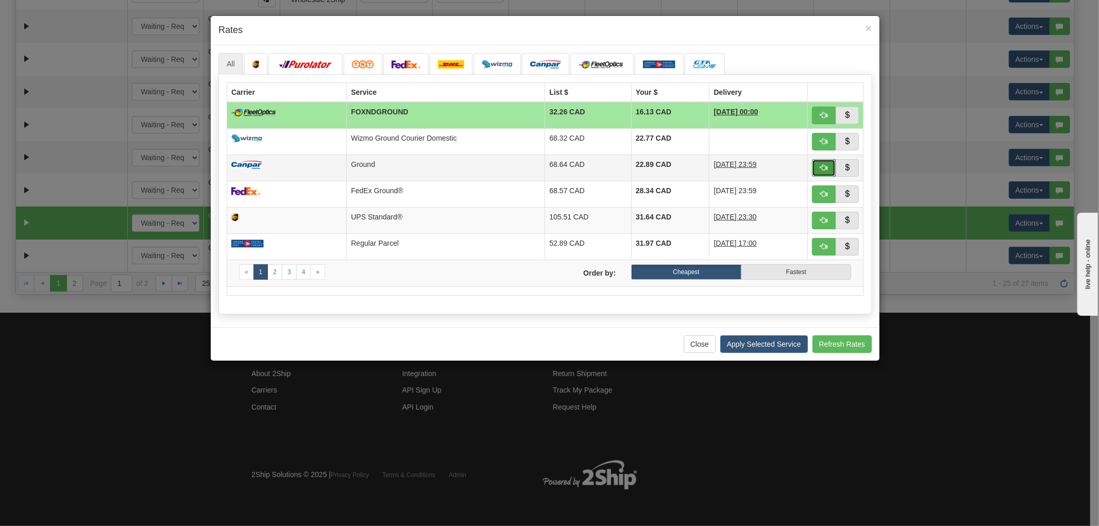
click at [825, 164] on span "button" at bounding box center [823, 167] width 7 height 7
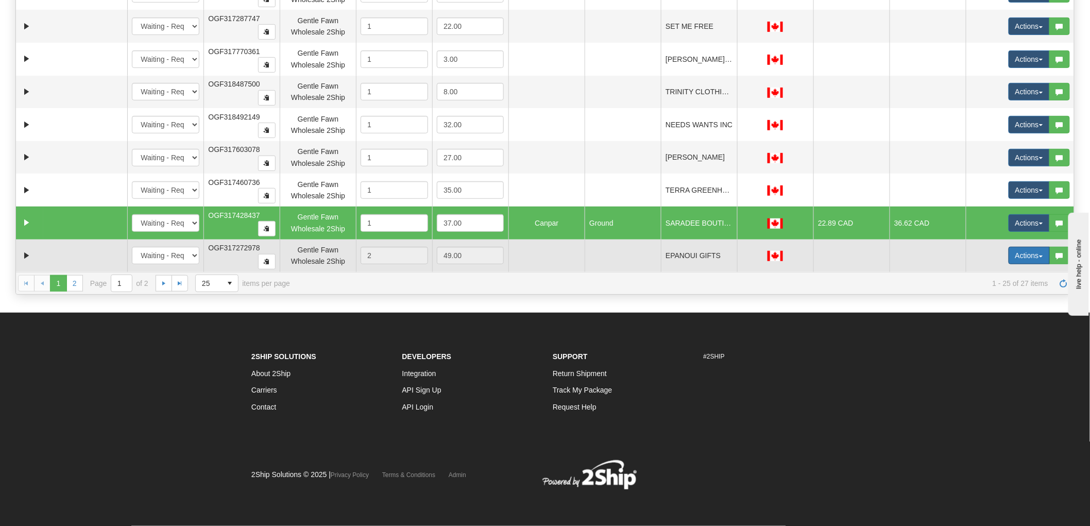
click at [1024, 260] on button "Actions" at bounding box center [1028, 256] width 41 height 18
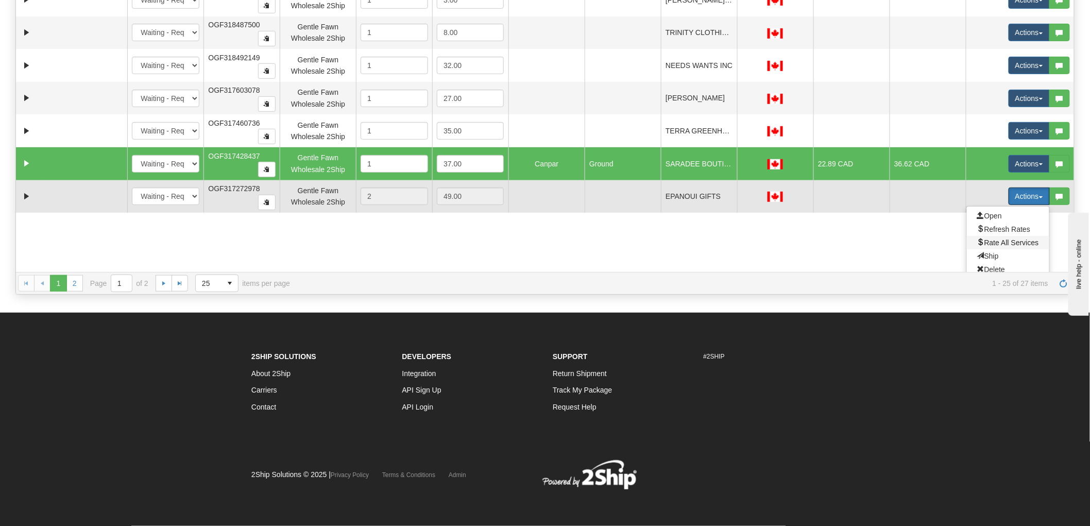
click at [1000, 244] on span "Rate All Services" at bounding box center [1008, 242] width 62 height 8
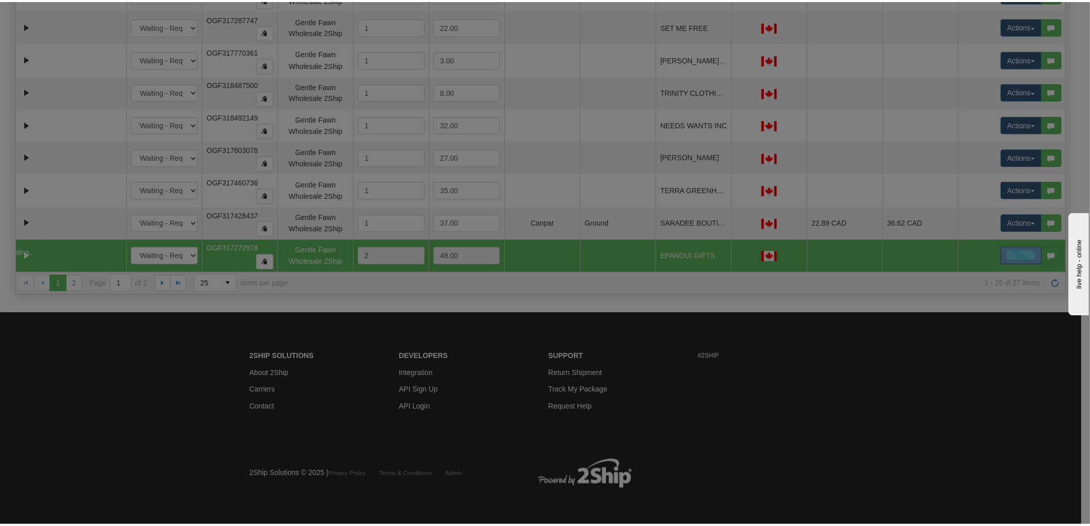
scroll to position [466, 0]
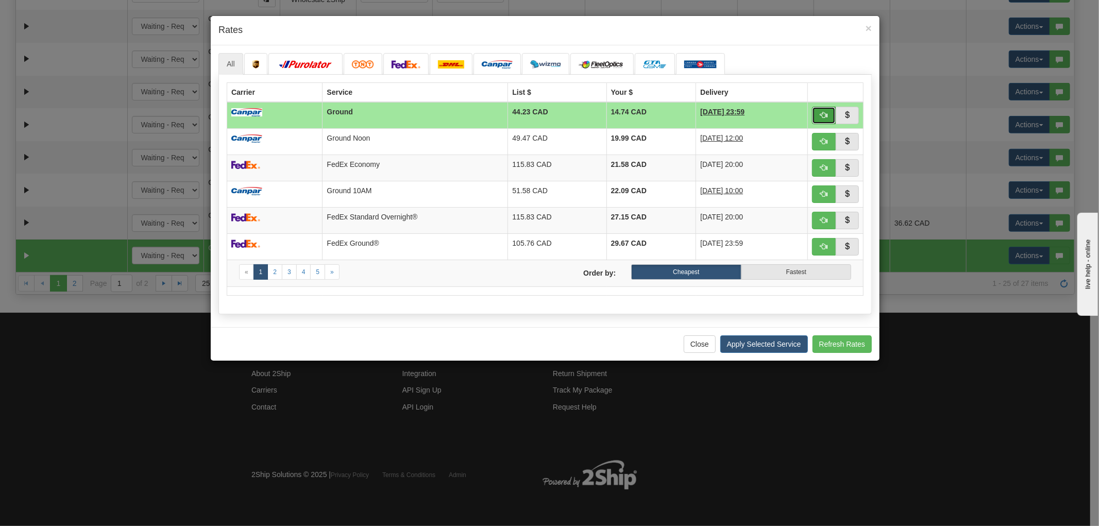
click at [822, 119] on button "button" at bounding box center [824, 116] width 24 height 18
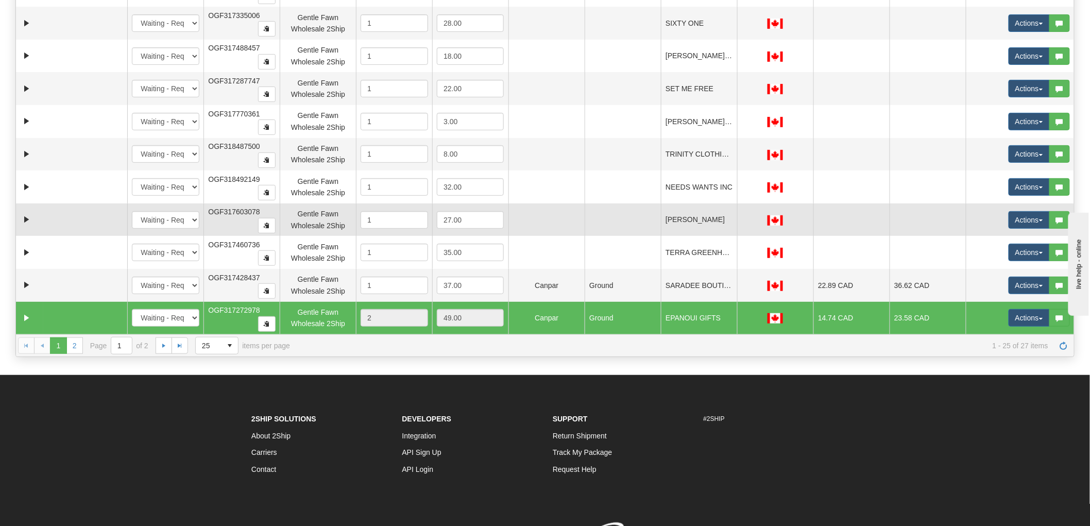
scroll to position [0, 0]
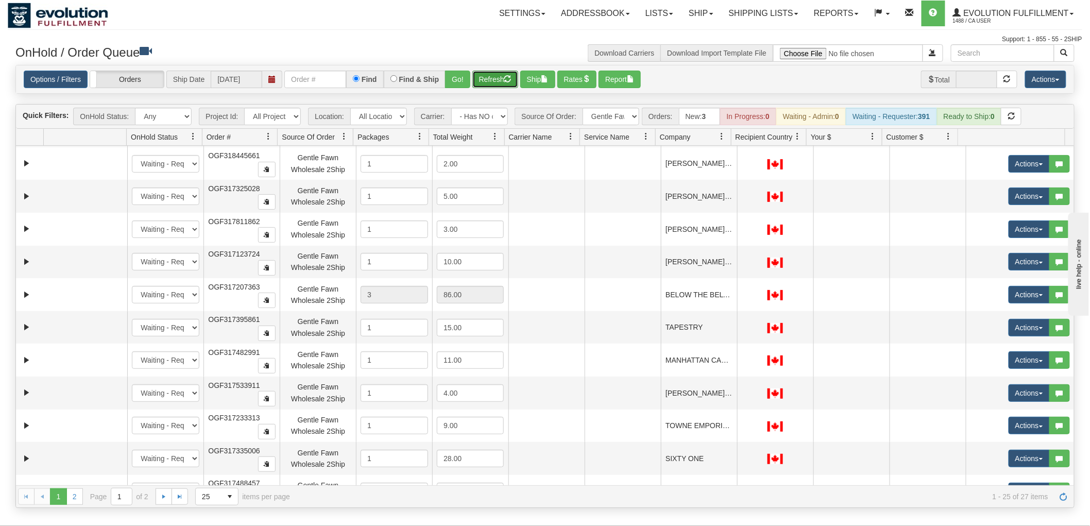
click at [498, 71] on button "Refresh" at bounding box center [495, 80] width 46 height 18
